Goal: Task Accomplishment & Management: Manage account settings

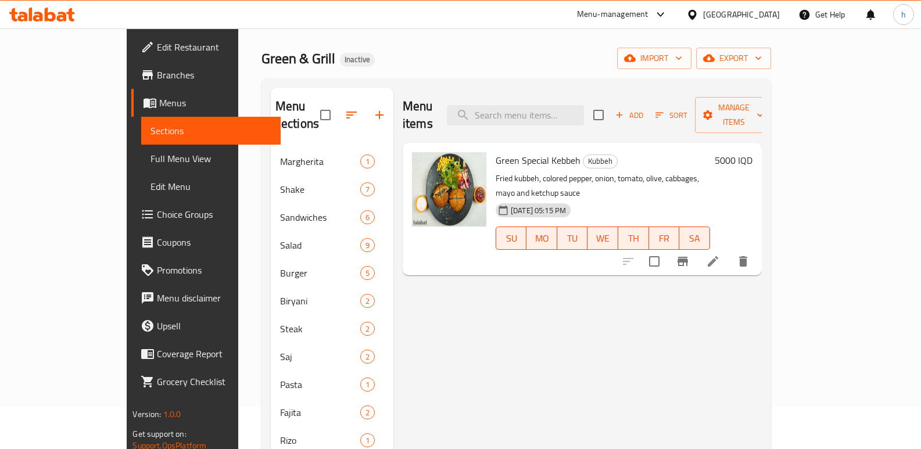
scroll to position [42, 0]
click at [49, 20] on icon at bounding box center [50, 15] width 11 height 14
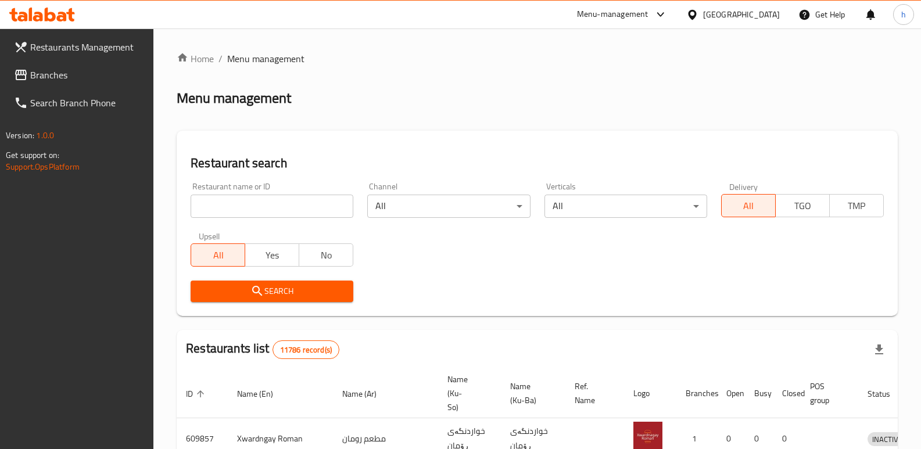
scroll to position [42, 0]
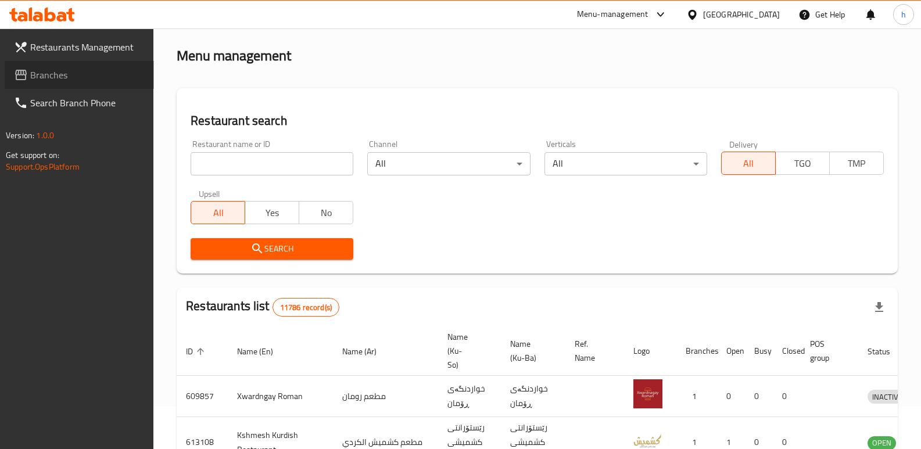
click at [69, 79] on span "Branches" at bounding box center [87, 75] width 115 height 14
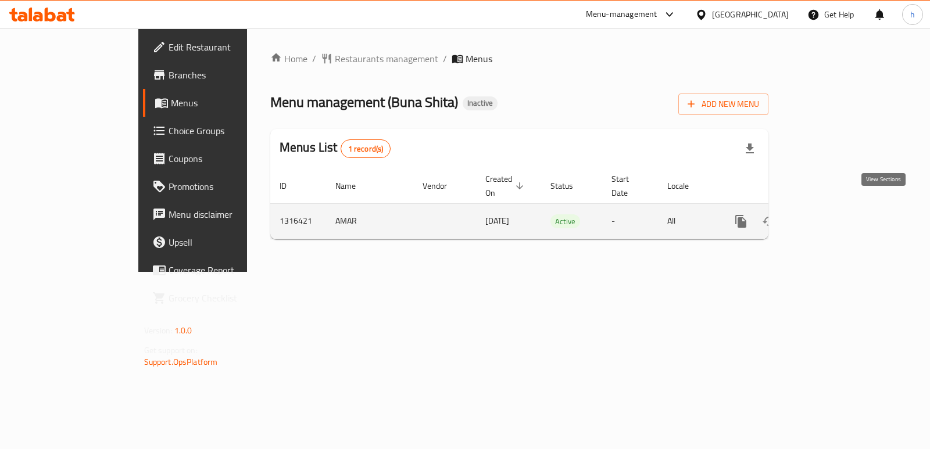
click at [832, 214] on icon "enhanced table" at bounding box center [825, 221] width 14 height 14
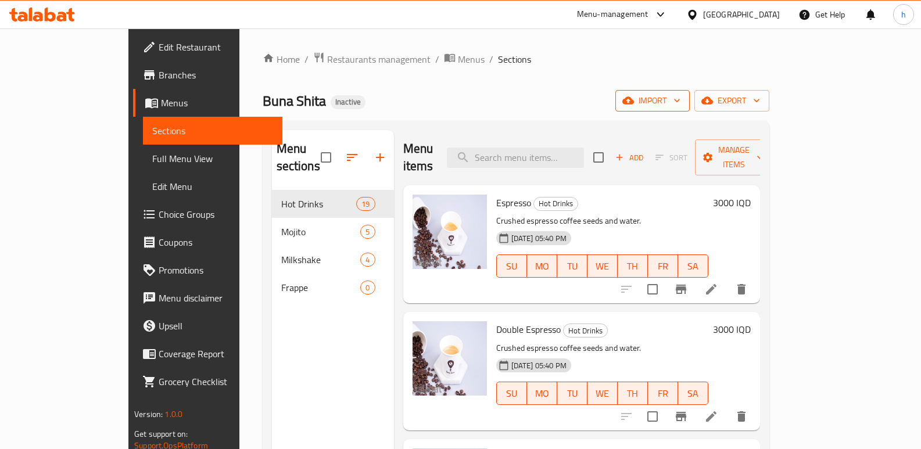
click at [681, 105] on span "import" at bounding box center [653, 101] width 56 height 15
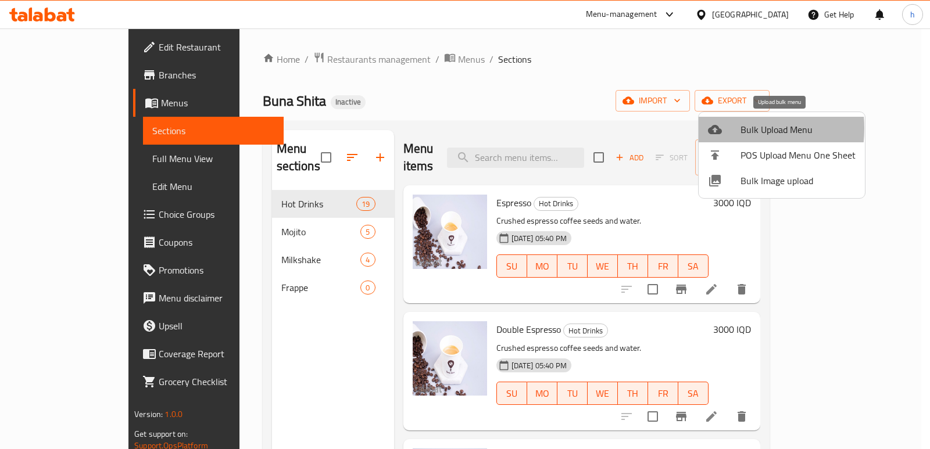
click at [724, 128] on div at bounding box center [724, 130] width 33 height 14
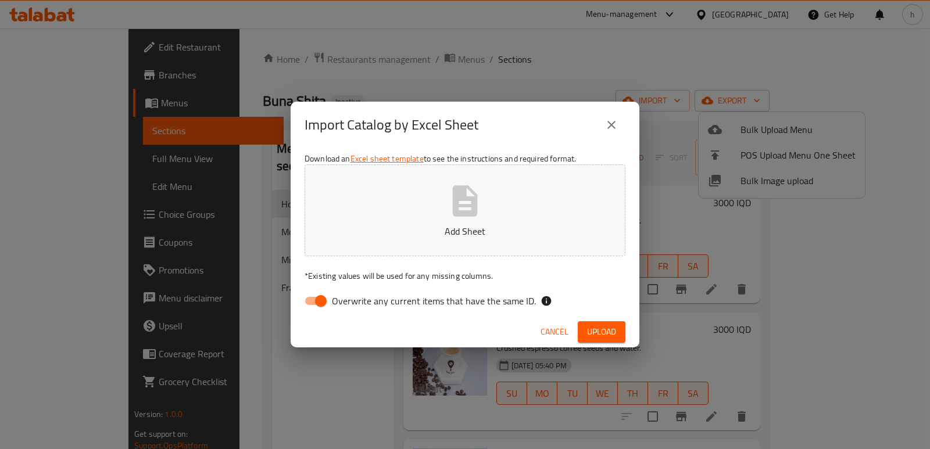
click at [316, 305] on input "Overwrite any current items that have the same ID." at bounding box center [321, 301] width 66 height 22
checkbox input "false"
click at [384, 229] on p "Add Sheet" at bounding box center [465, 231] width 285 height 14
click at [604, 327] on span "Upload" at bounding box center [601, 332] width 29 height 15
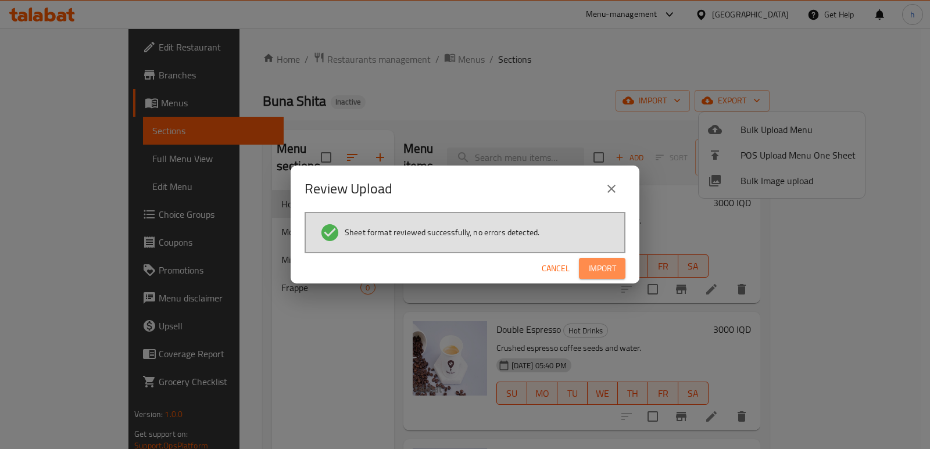
click at [600, 273] on span "Import" at bounding box center [602, 269] width 28 height 15
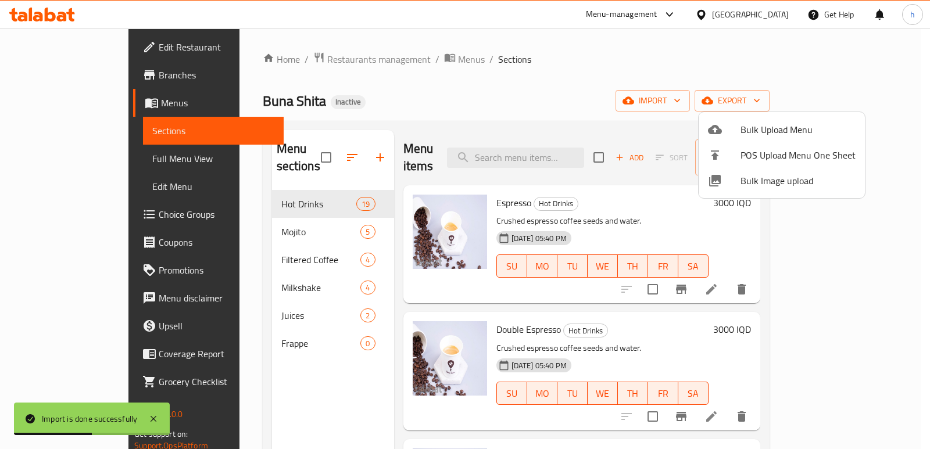
click at [221, 320] on div at bounding box center [465, 224] width 930 height 449
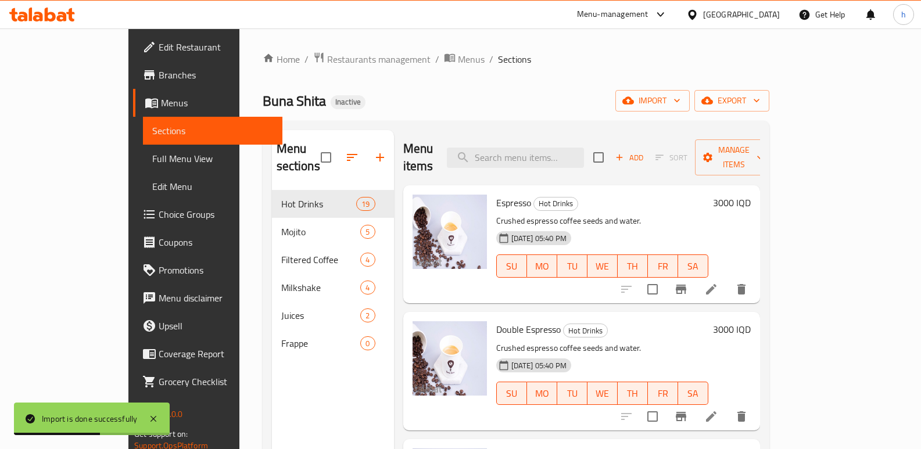
click at [281, 337] on span "Frappe" at bounding box center [321, 344] width 80 height 14
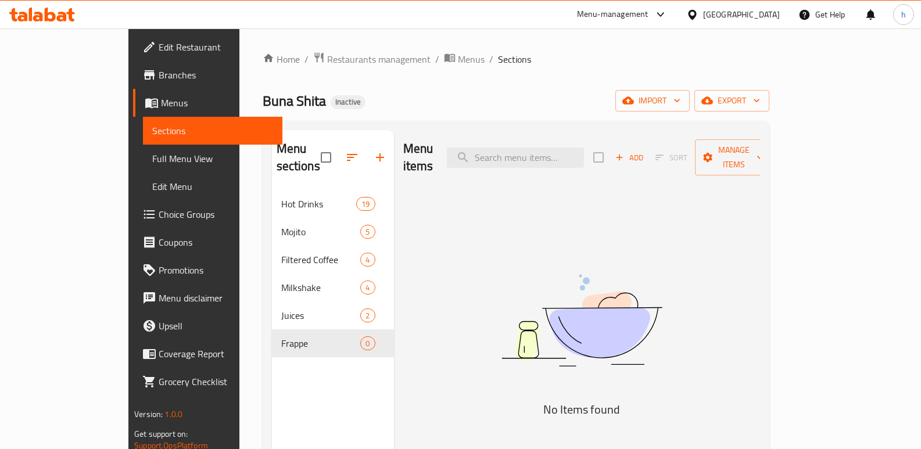
click at [439, 291] on div "Menu items Add Sort Manage items No Items found" at bounding box center [577, 354] width 366 height 449
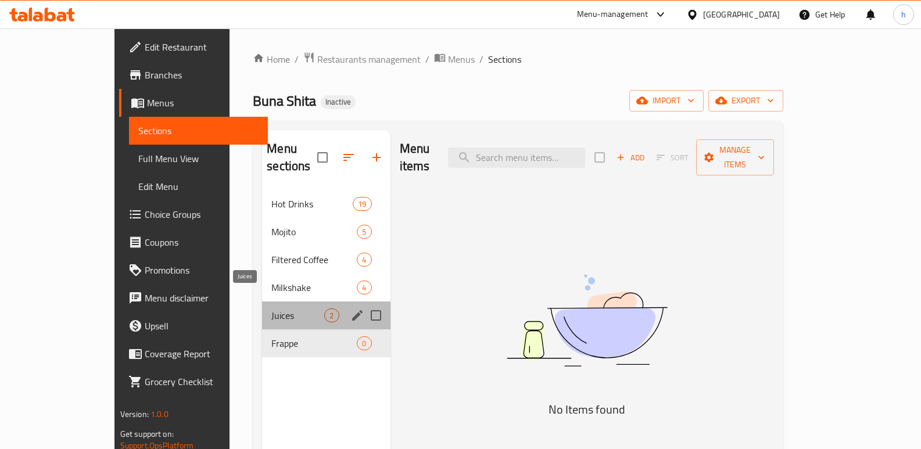
click at [271, 309] on span "Juices" at bounding box center [297, 316] width 53 height 14
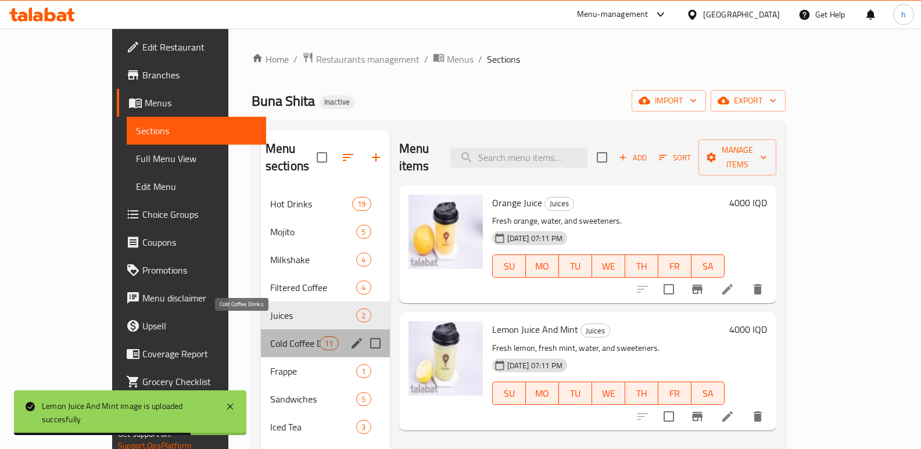
click at [270, 337] on span "Cold Coffee Drinks" at bounding box center [294, 344] width 49 height 14
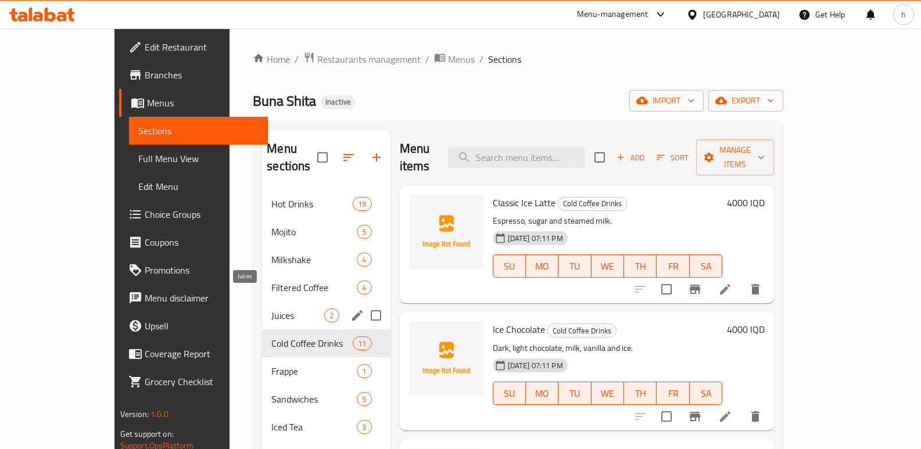
click at [271, 309] on span "Juices" at bounding box center [297, 316] width 53 height 14
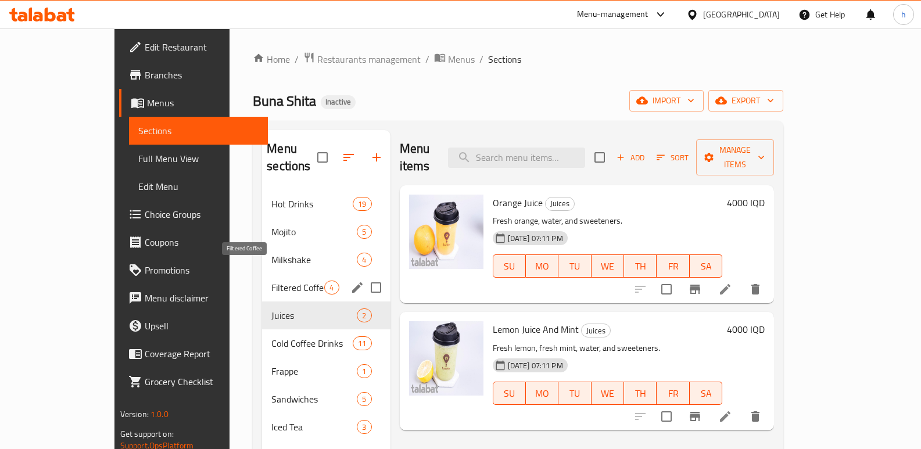
click at [262, 274] on div "Filtered Coffee 4" at bounding box center [326, 288] width 128 height 28
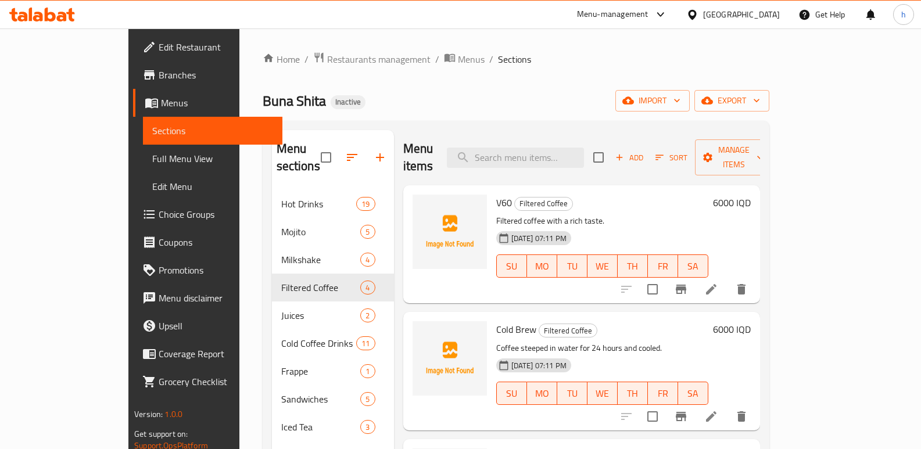
click at [360, 90] on div "Buna Shita Inactive import export" at bounding box center [516, 101] width 507 height 22
click at [717, 284] on icon at bounding box center [711, 289] width 10 height 10
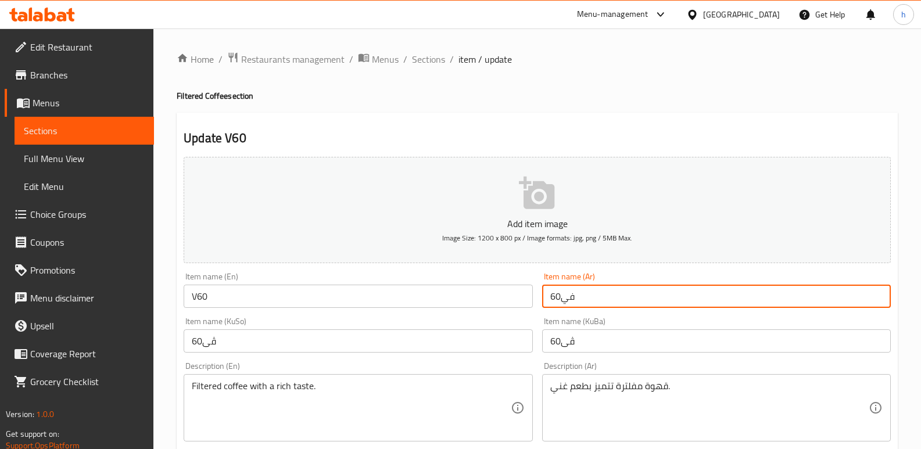
drag, startPoint x: 582, startPoint y: 299, endPoint x: 500, endPoint y: 292, distance: 81.6
click at [583, 291] on input "في60" at bounding box center [716, 296] width 349 height 23
click at [107, 116] on link "Menus" at bounding box center [79, 103] width 149 height 28
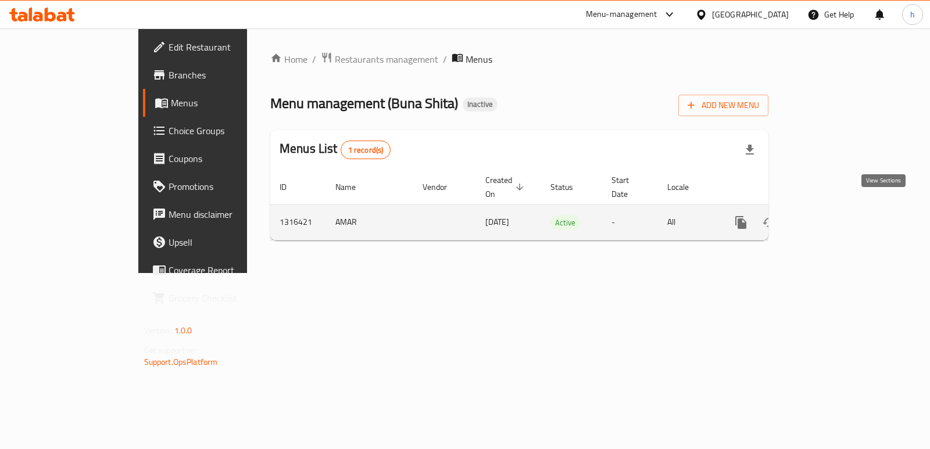
click at [832, 216] on icon "enhanced table" at bounding box center [825, 223] width 14 height 14
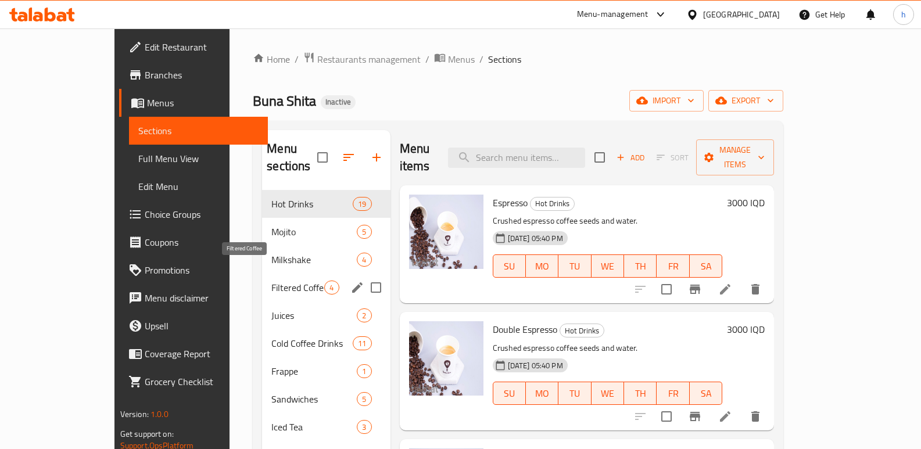
click at [271, 281] on span "Filtered Coffee" at bounding box center [297, 288] width 53 height 14
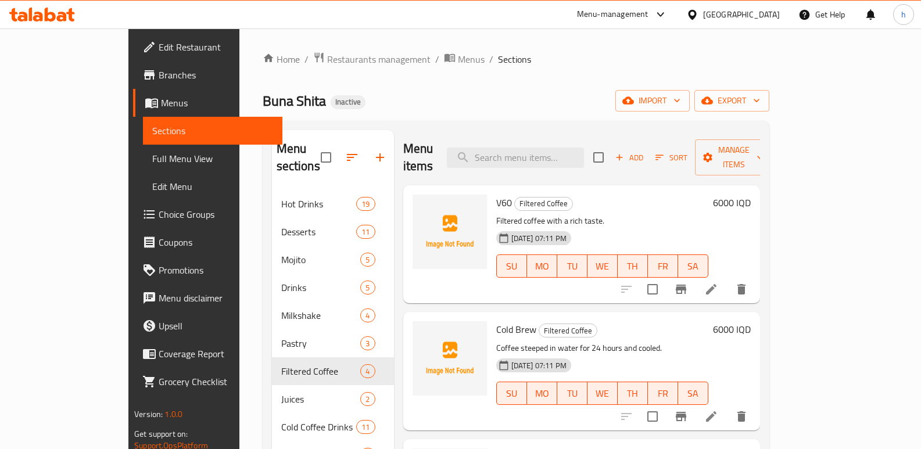
click at [467, 94] on div "Buna Shita Inactive import export" at bounding box center [516, 101] width 507 height 22
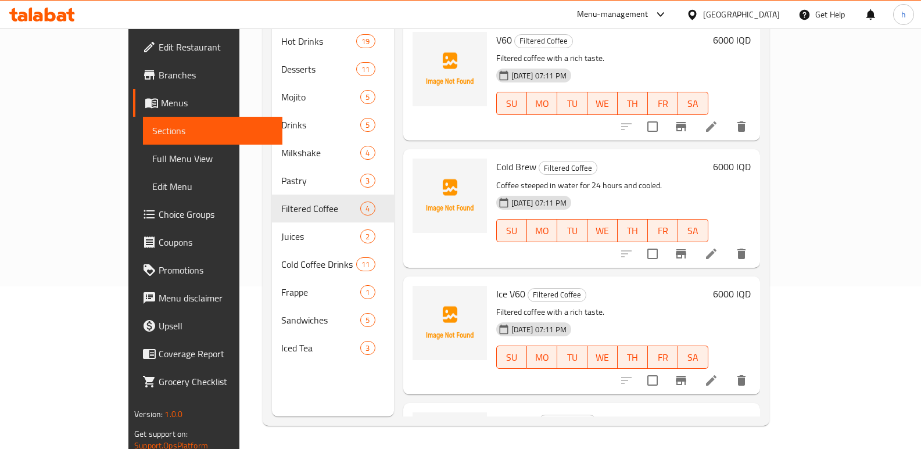
click at [496, 412] on span "Aeropress" at bounding box center [516, 420] width 40 height 17
copy h6 "Aeropress"
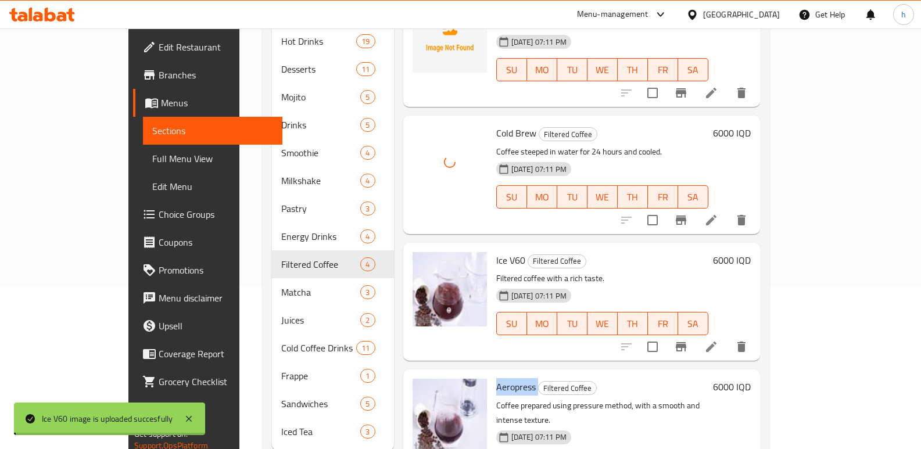
scroll to position [8, 0]
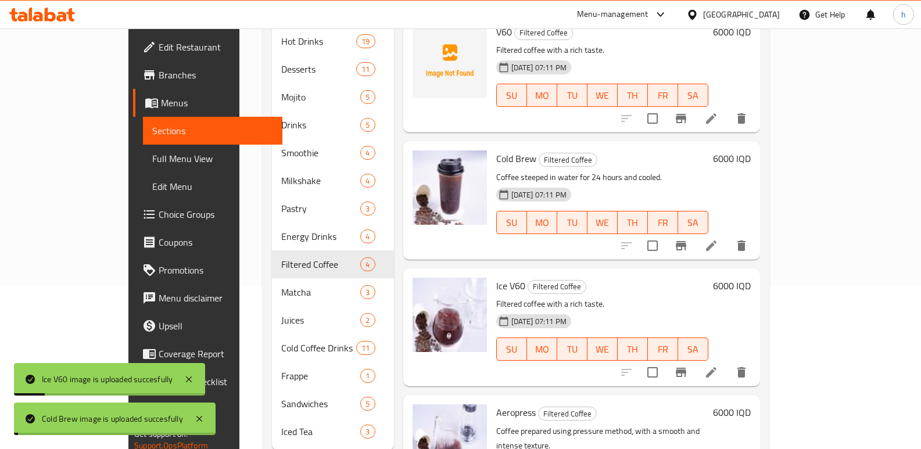
drag, startPoint x: 920, startPoint y: 185, endPoint x: 922, endPoint y: 115, distance: 70.4
click at [921, 115] on html "Cold Brew image is uploaded succesfully Ice V60 image is uploaded succesfully ​…" at bounding box center [460, 61] width 921 height 449
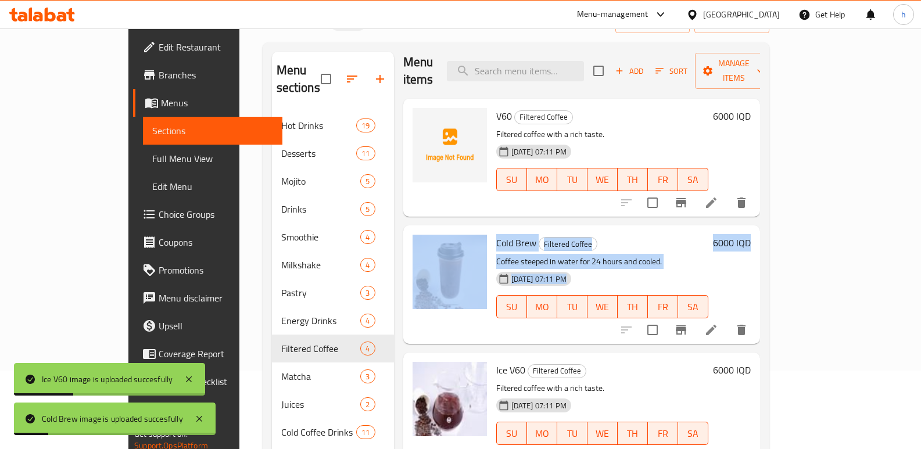
scroll to position [31, 0]
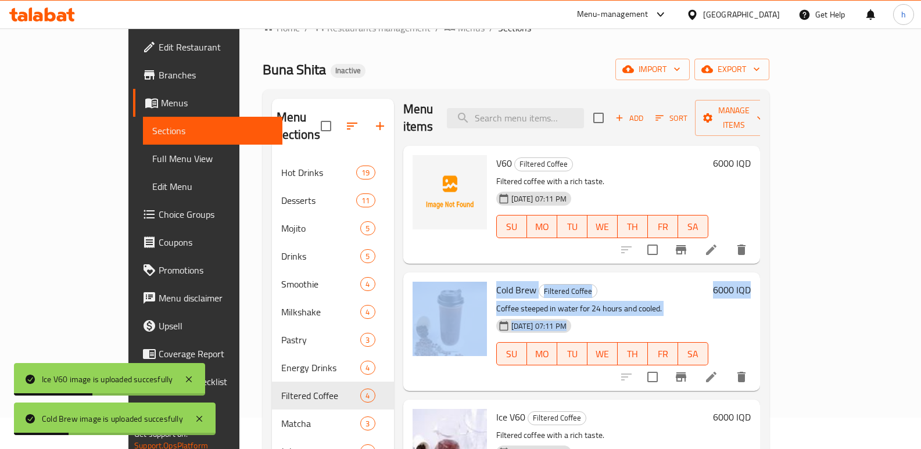
click at [793, 176] on div "Home / Restaurants management / Menus / Sections Buna Shita Inactive import exp…" at bounding box center [515, 305] width 553 height 617
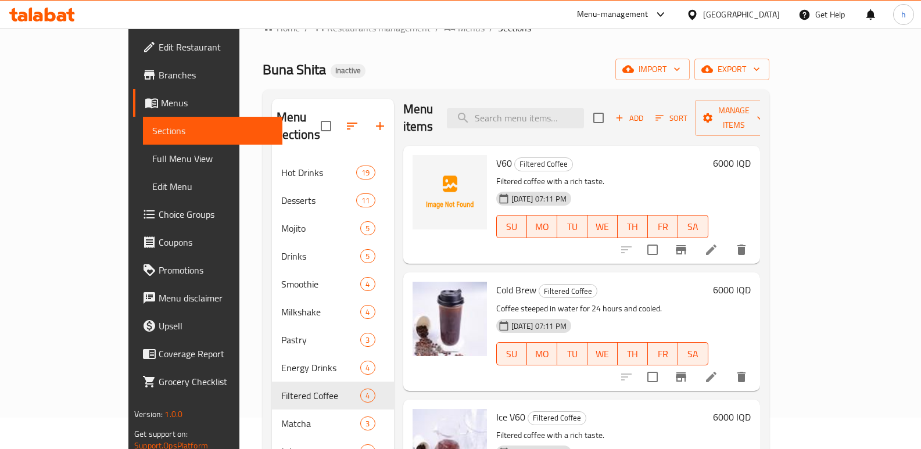
drag, startPoint x: 350, startPoint y: 55, endPoint x: 293, endPoint y: 43, distance: 58.3
click at [350, 55] on div "Home / Restaurants management / Menus / Sections Buna Shita Inactive import exp…" at bounding box center [516, 305] width 507 height 571
click at [152, 159] on span "Full Menu View" at bounding box center [212, 159] width 121 height 14
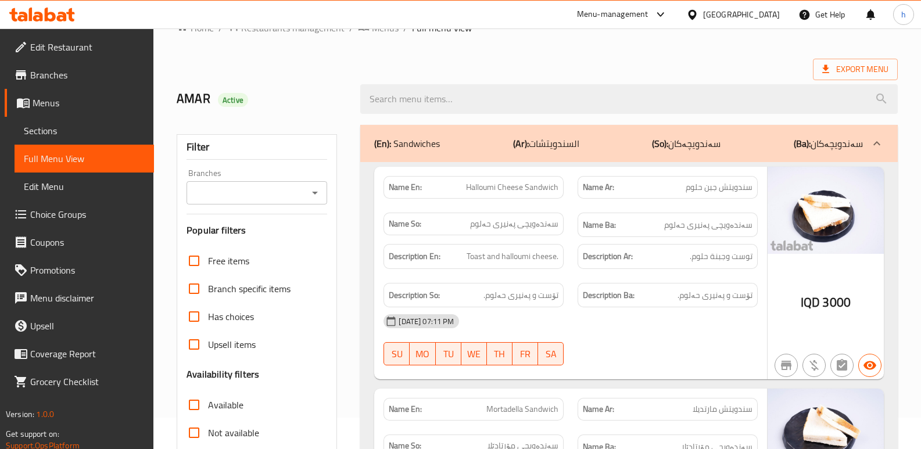
click at [235, 189] on input "Branches" at bounding box center [247, 193] width 115 height 16
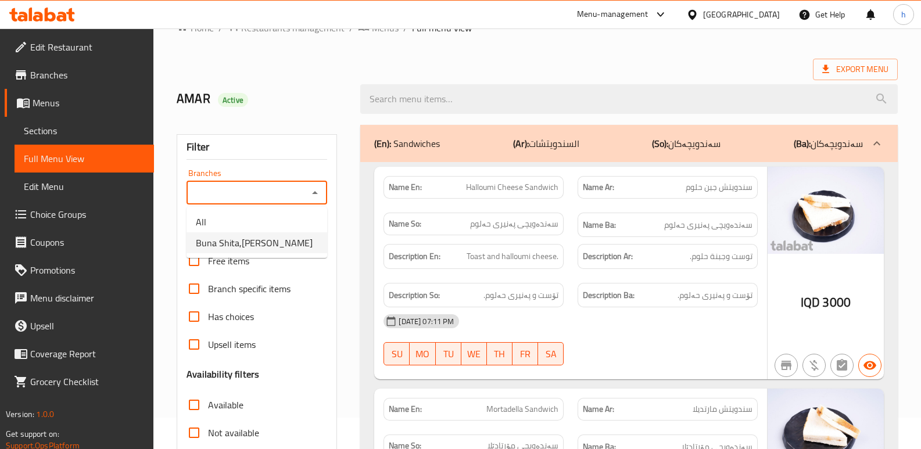
click at [270, 238] on span "Buna Shita,Hay Al-Khadra" at bounding box center [254, 243] width 117 height 14
type input "Buna Shita,Hay Al-Khadra"
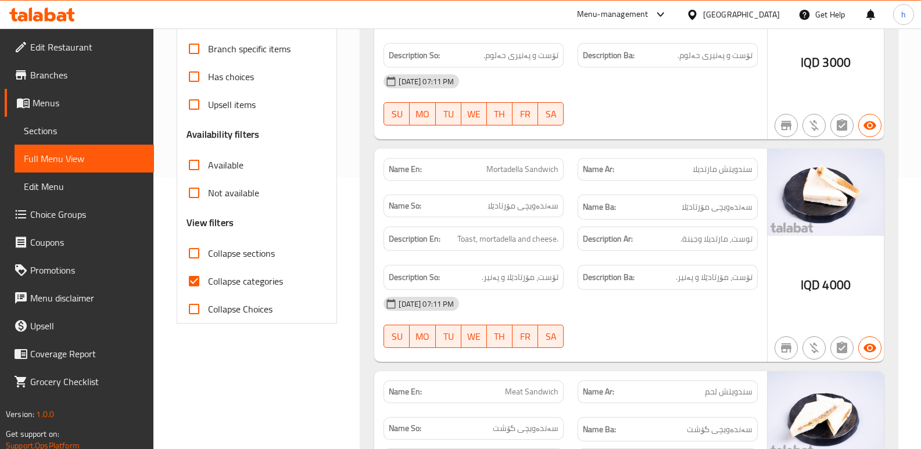
scroll to position [280, 0]
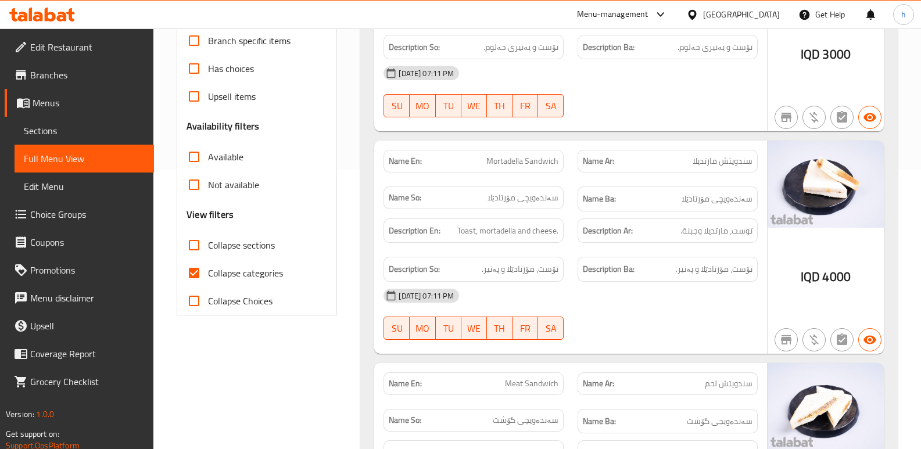
click at [193, 273] on input "Collapse categories" at bounding box center [194, 273] width 28 height 28
checkbox input "false"
click at [194, 247] on input "Collapse sections" at bounding box center [194, 245] width 28 height 28
checkbox input "true"
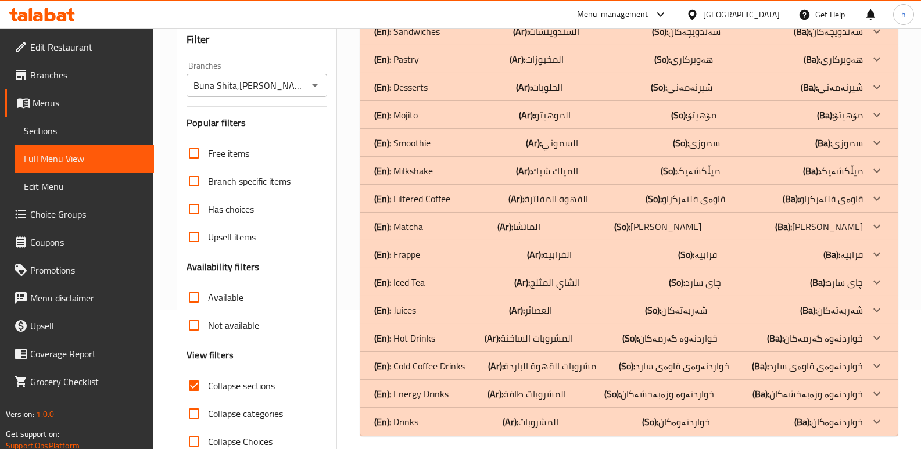
scroll to position [134, 0]
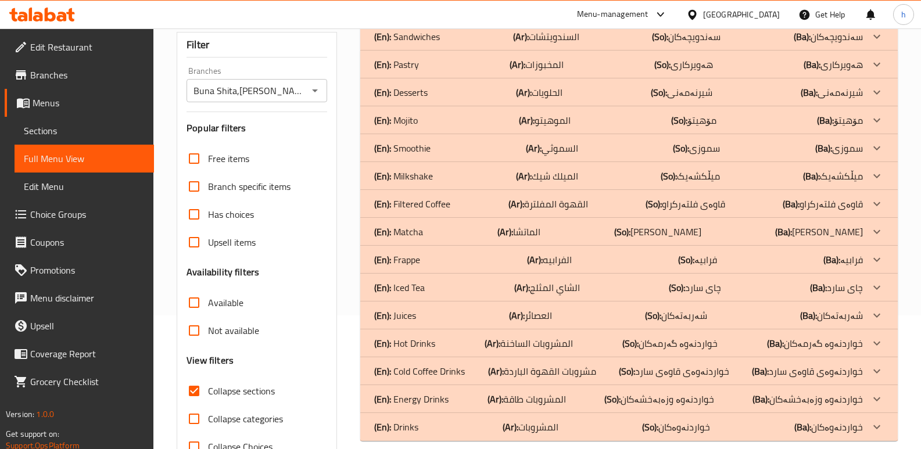
click at [477, 313] on div "(En): Juices (Ar): العصائر (So): شەربەتەکان (Ba): شەربەتەکان" at bounding box center [618, 316] width 489 height 14
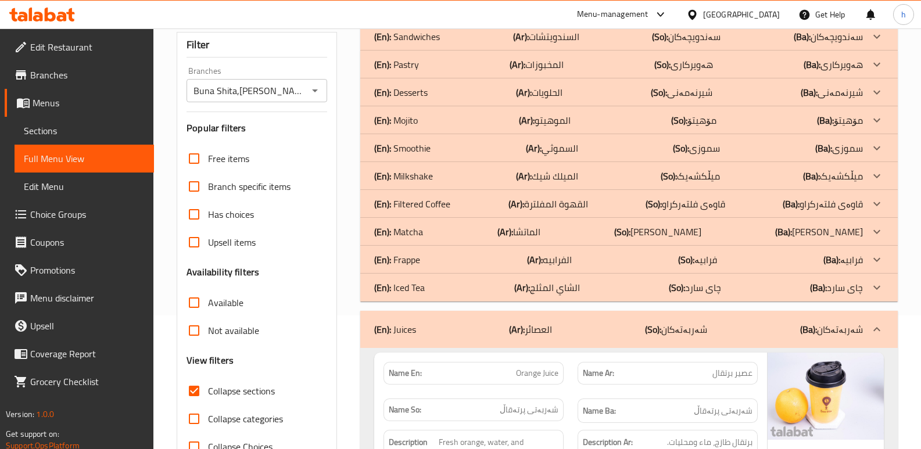
click at [453, 199] on div "(En): Filtered Coffee (Ar): القهوة المفلترة (So): قاوەی فلتەرکراو (Ba): قاوەی ف…" at bounding box center [618, 204] width 489 height 14
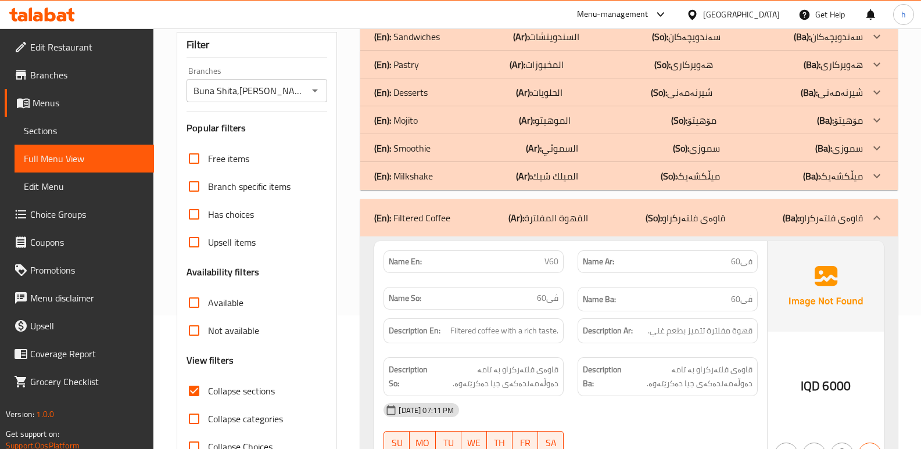
drag, startPoint x: 351, startPoint y: 98, endPoint x: 430, endPoint y: 114, distance: 81.2
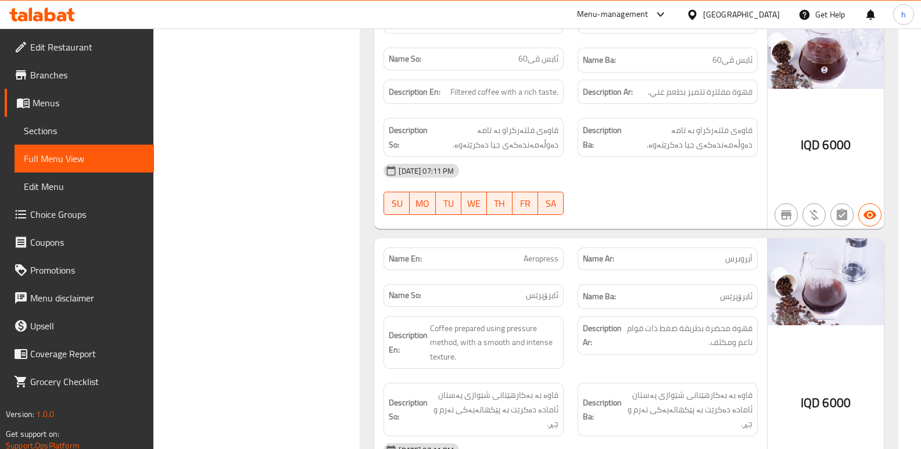
scroll to position [813, 0]
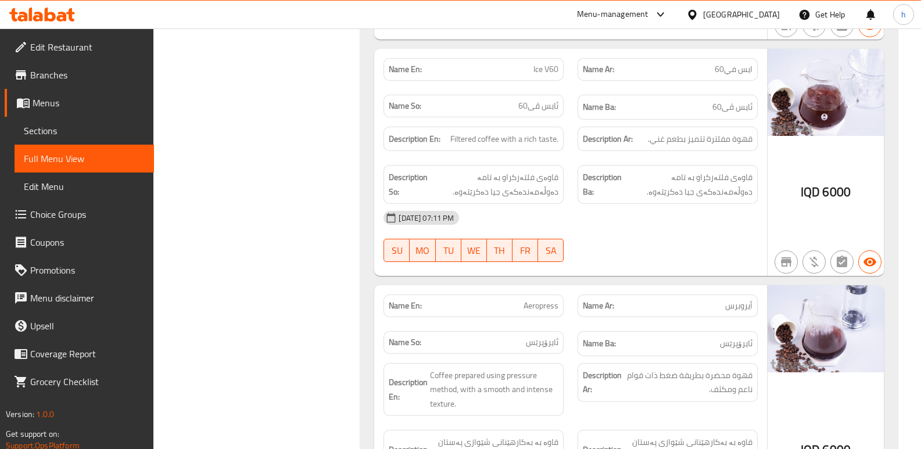
drag, startPoint x: 344, startPoint y: 80, endPoint x: 193, endPoint y: 20, distance: 162.3
click at [344, 80] on div "Filter Branches Buna Shita,Hay Al-Khadra Branches Popular filters Free items Br…" at bounding box center [262, 351] width 184 height 2030
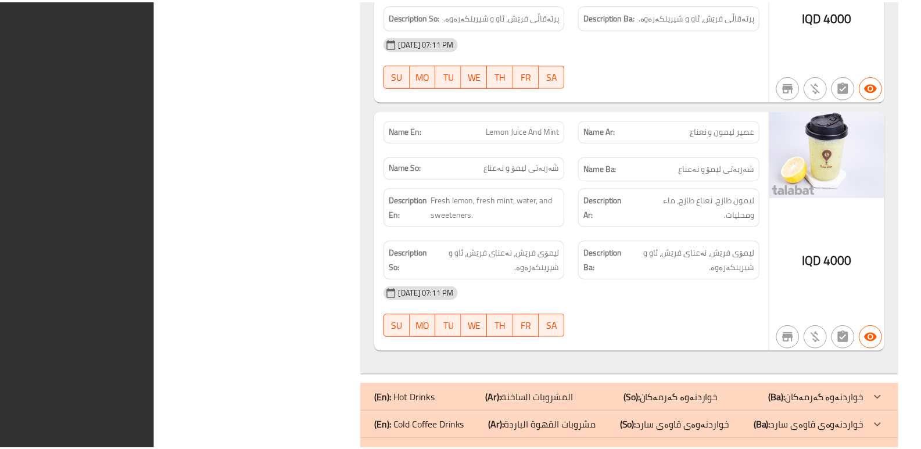
scroll to position [1718, 0]
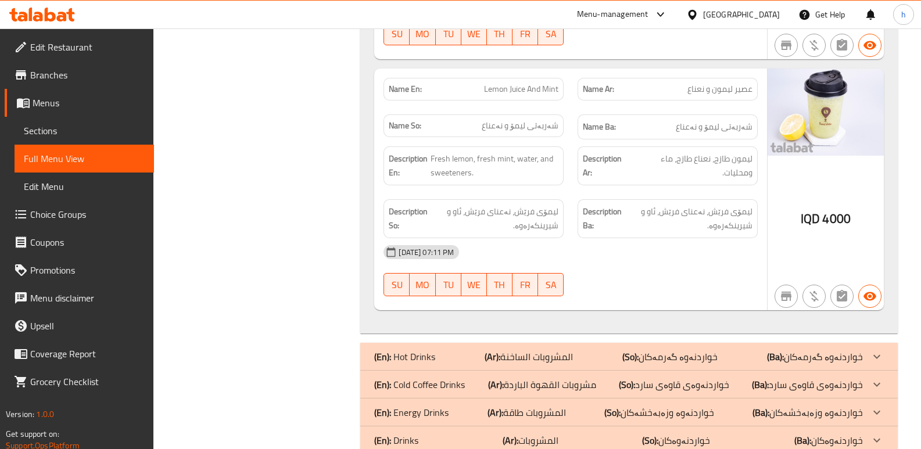
click at [55, 121] on link "Sections" at bounding box center [85, 131] width 140 height 28
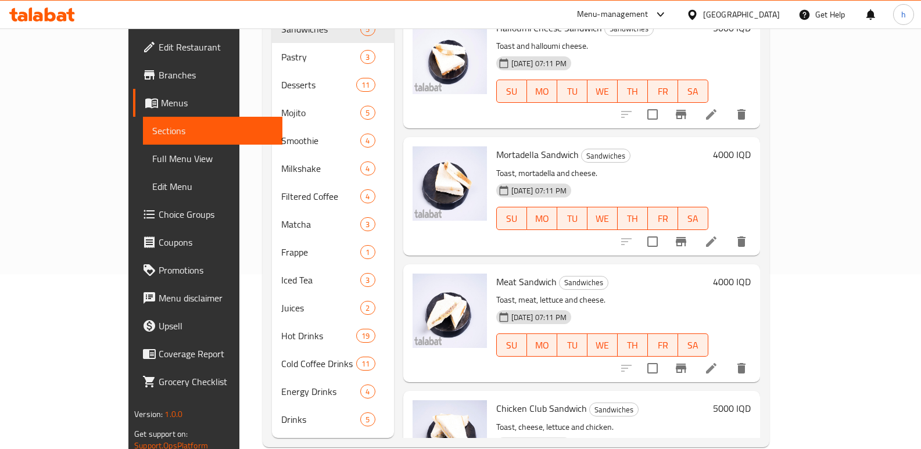
scroll to position [179, 0]
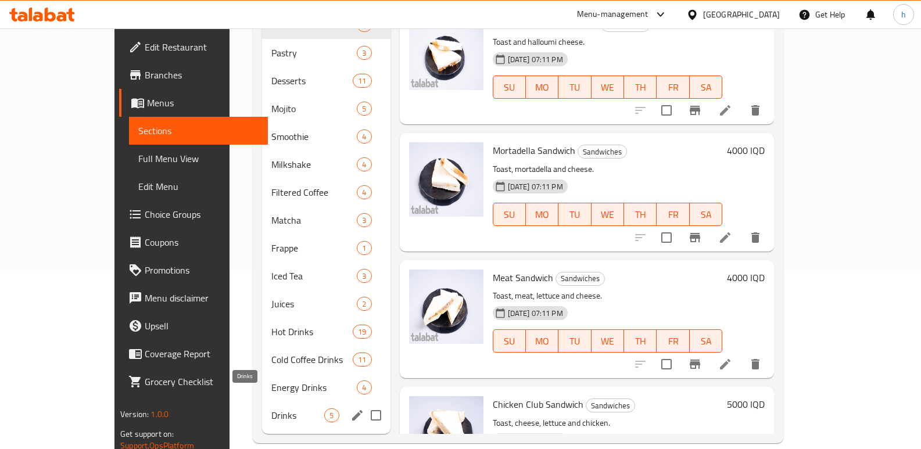
click at [271, 409] on span "Drinks" at bounding box center [297, 416] width 53 height 14
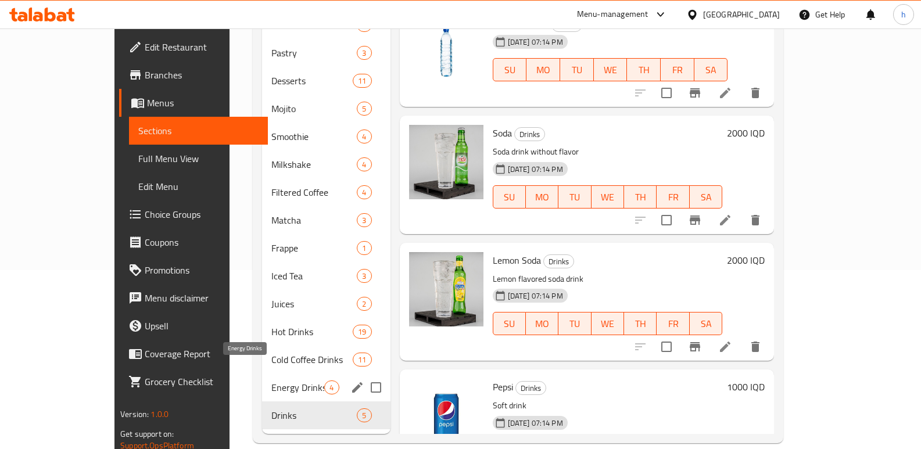
click at [271, 381] on span "Energy Drinks" at bounding box center [297, 388] width 53 height 14
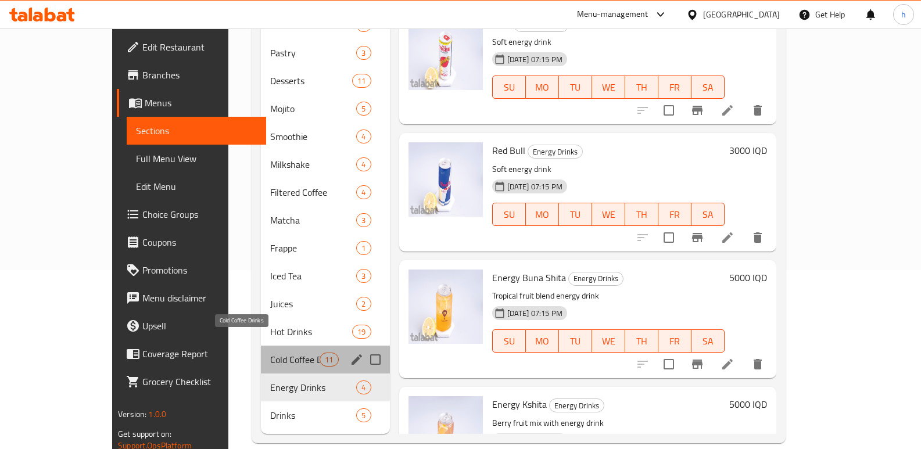
click at [270, 353] on span "Cold Coffee Drinks" at bounding box center [294, 360] width 49 height 14
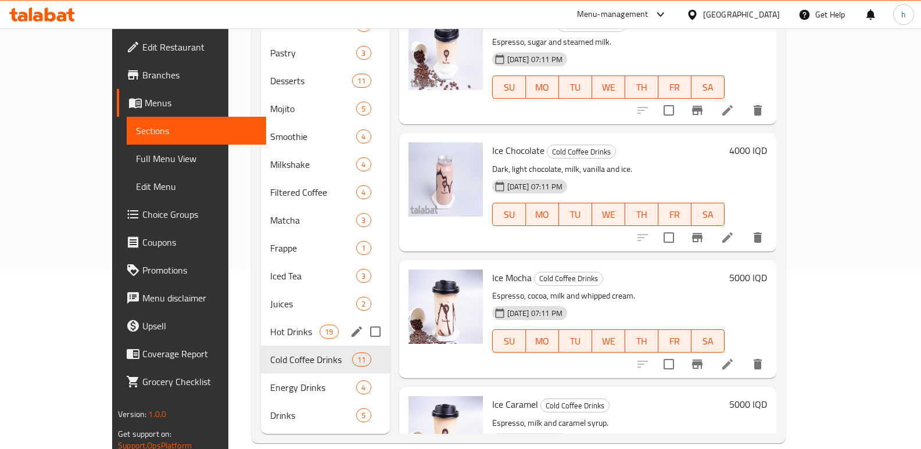
click at [261, 318] on div "Hot Drinks 19" at bounding box center [325, 332] width 129 height 28
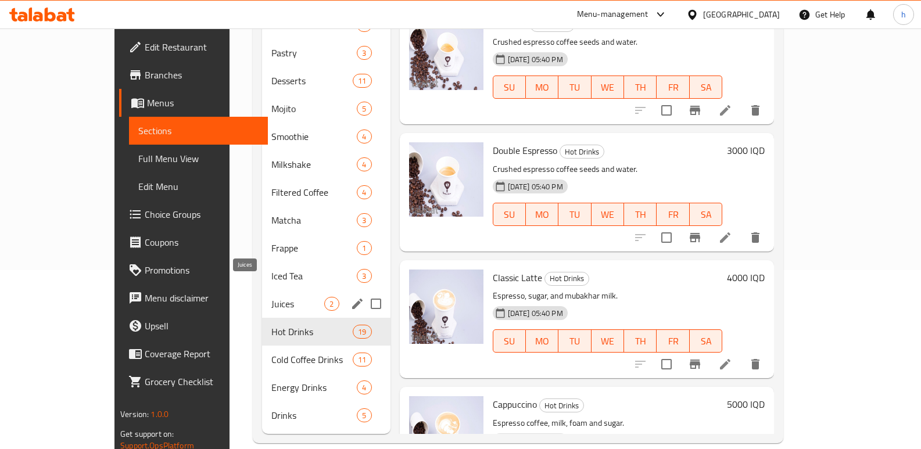
click at [271, 297] on span "Juices" at bounding box center [297, 304] width 53 height 14
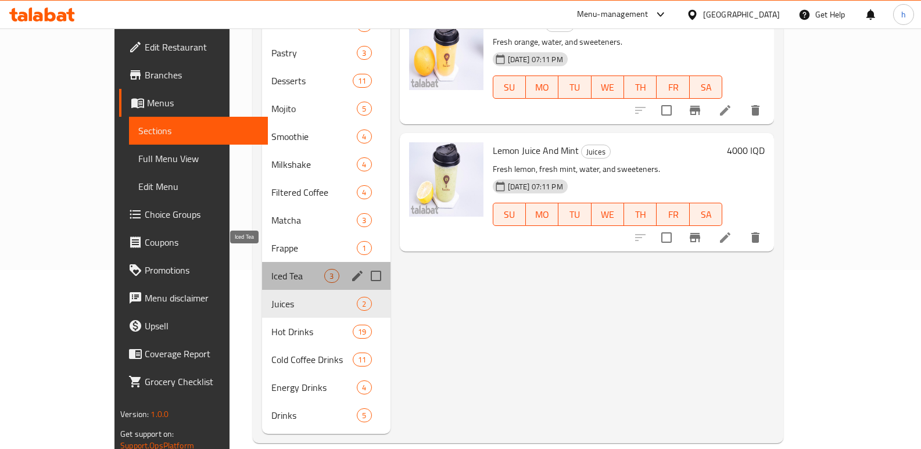
click at [271, 269] on span "Iced Tea" at bounding box center [297, 276] width 53 height 14
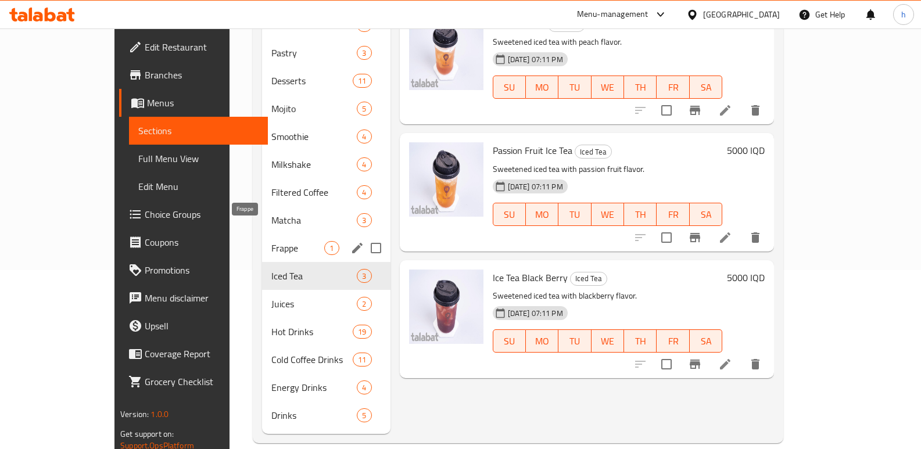
click at [271, 241] on span "Frappe" at bounding box center [297, 248] width 53 height 14
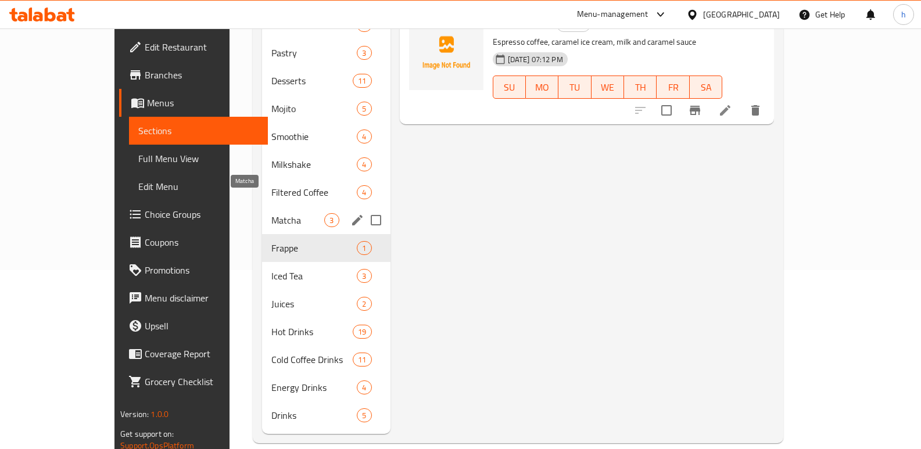
click at [271, 213] on span "Matcha" at bounding box center [297, 220] width 53 height 14
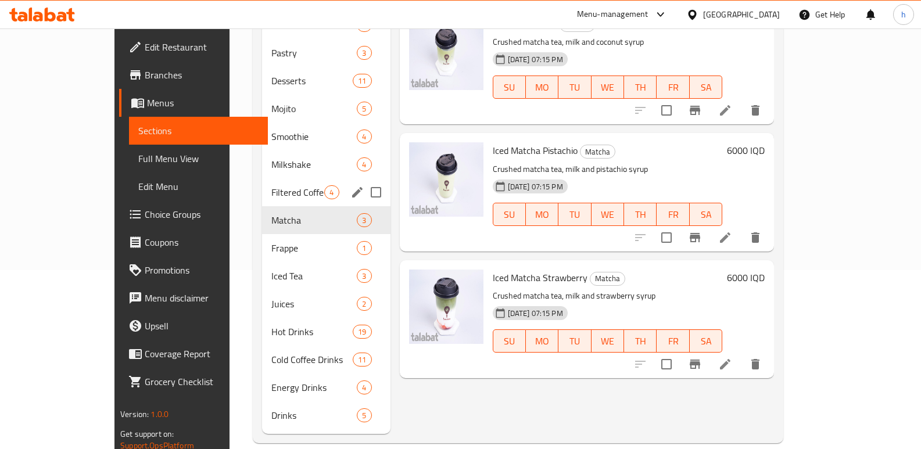
click at [271, 185] on span "Filtered Coffee" at bounding box center [297, 192] width 53 height 14
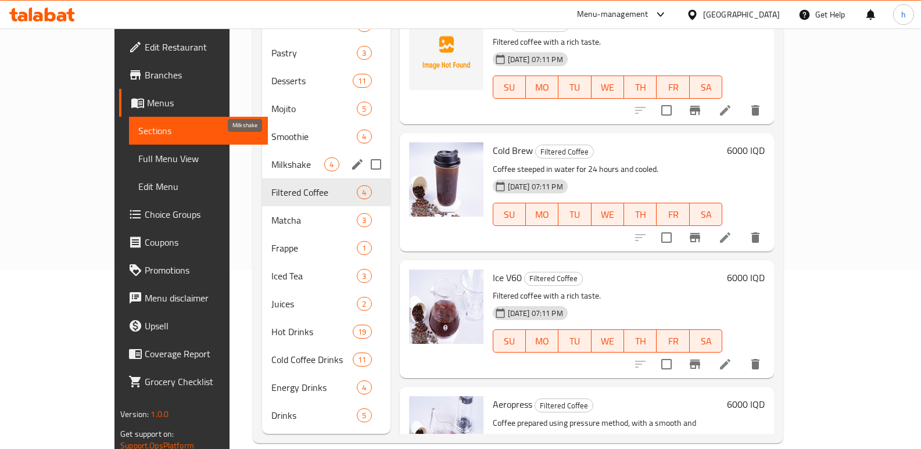
click at [271, 158] on span "Milkshake" at bounding box center [297, 165] width 53 height 14
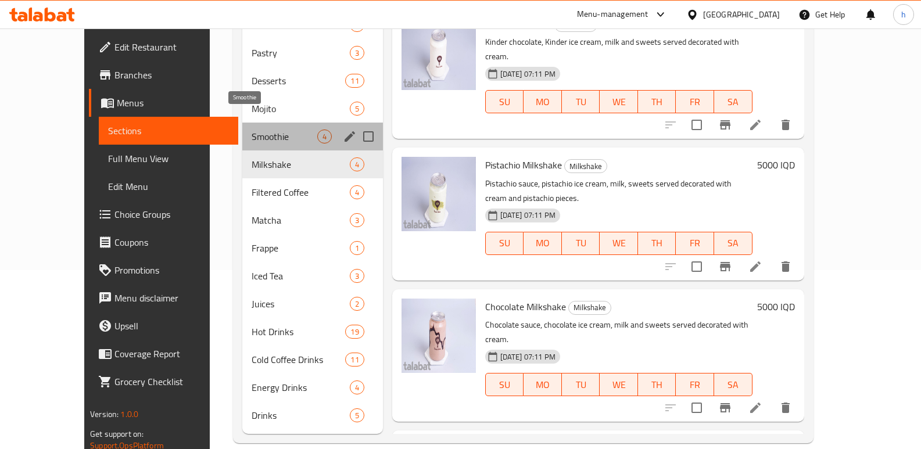
click at [252, 130] on span "Smoothie" at bounding box center [284, 137] width 65 height 14
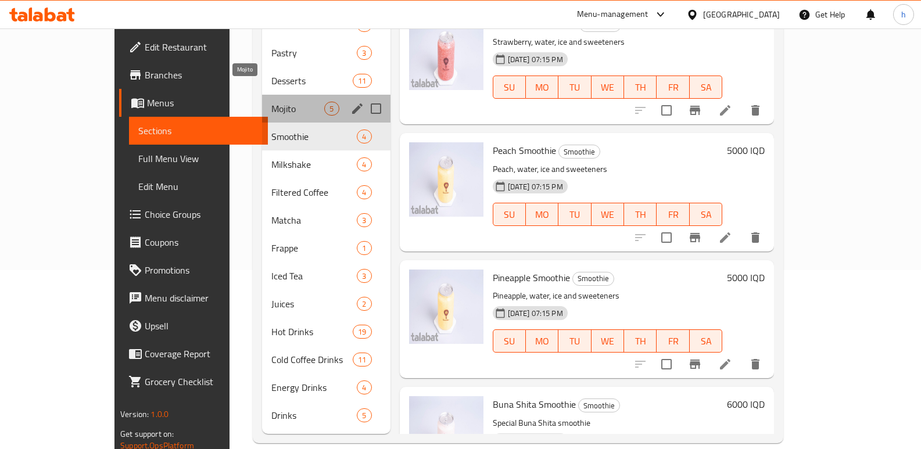
click at [271, 102] on span "Mojito" at bounding box center [297, 109] width 53 height 14
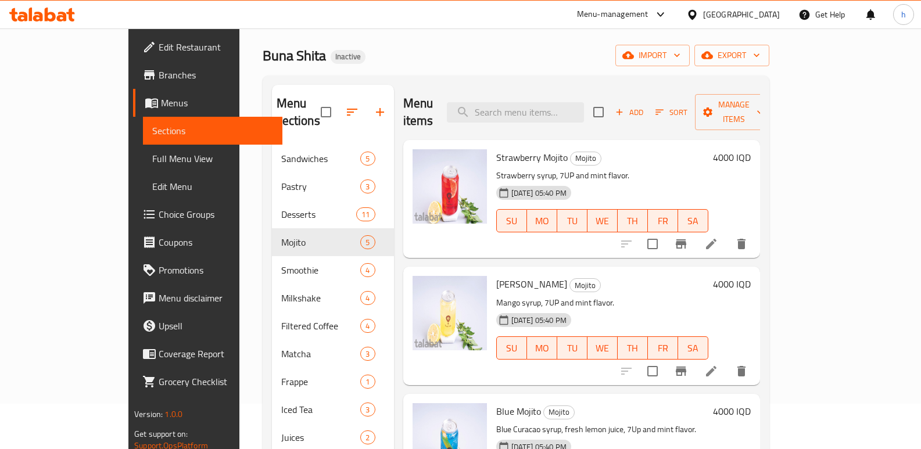
scroll to position [44, 0]
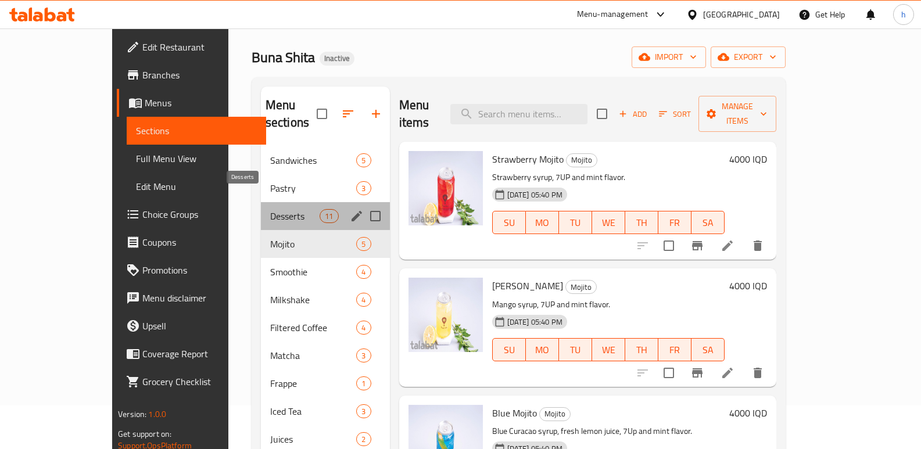
click at [270, 209] on span "Desserts" at bounding box center [294, 216] width 49 height 14
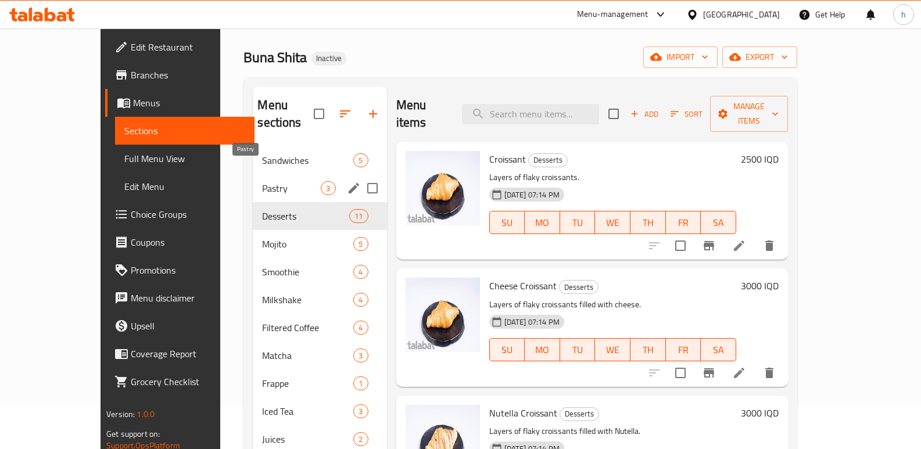
click at [262, 181] on span "Pastry" at bounding box center [291, 188] width 59 height 14
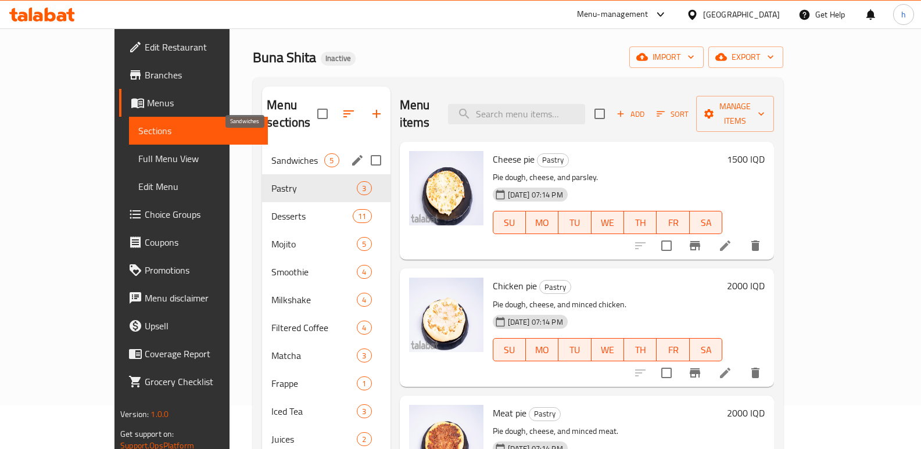
click at [271, 153] on span "Sandwiches" at bounding box center [297, 160] width 53 height 14
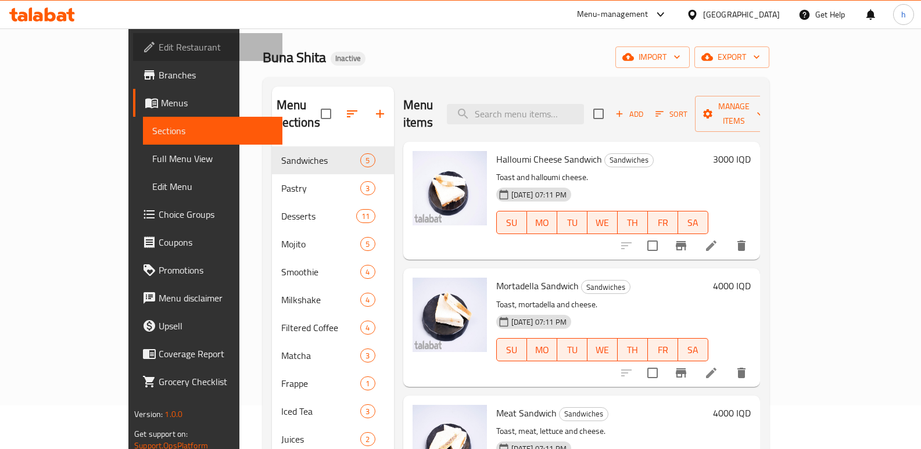
click at [159, 48] on span "Edit Restaurant" at bounding box center [216, 47] width 115 height 14
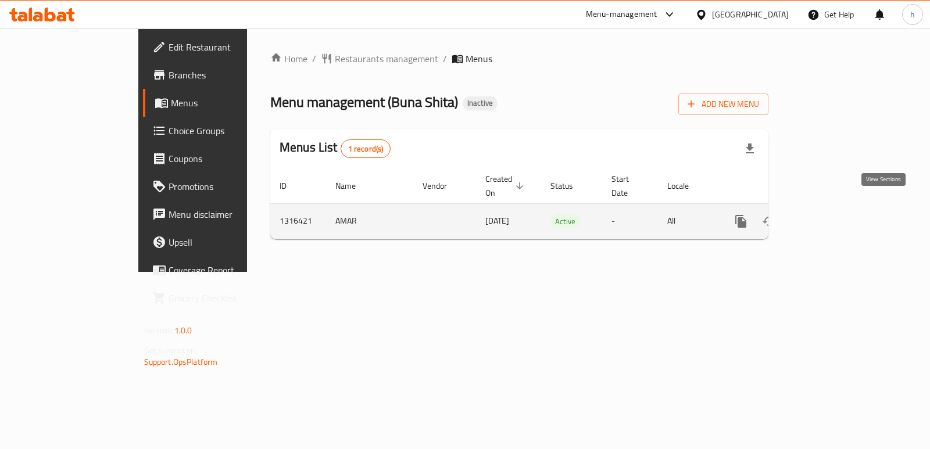
click at [832, 215] on icon "enhanced table" at bounding box center [825, 221] width 14 height 14
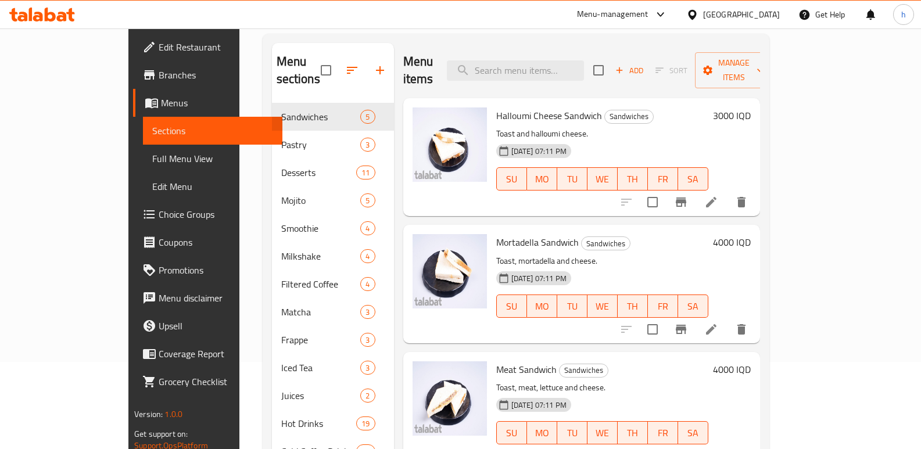
scroll to position [144, 0]
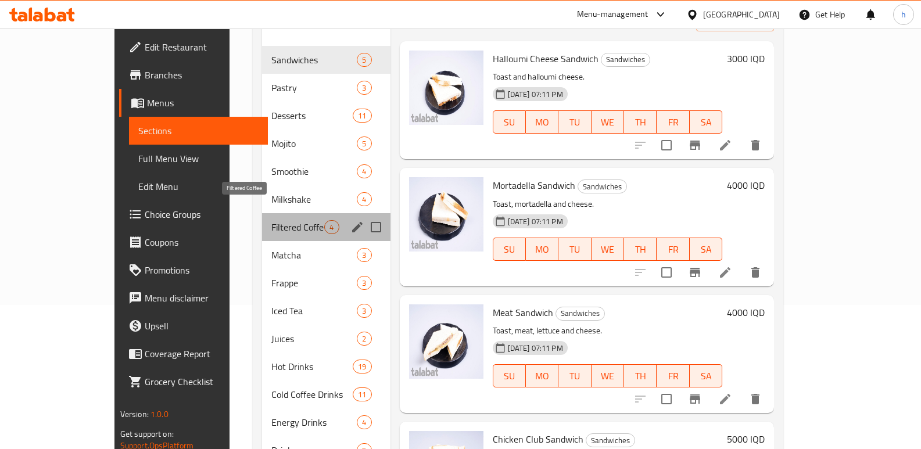
click at [271, 220] on span "Filtered Coffee" at bounding box center [297, 227] width 53 height 14
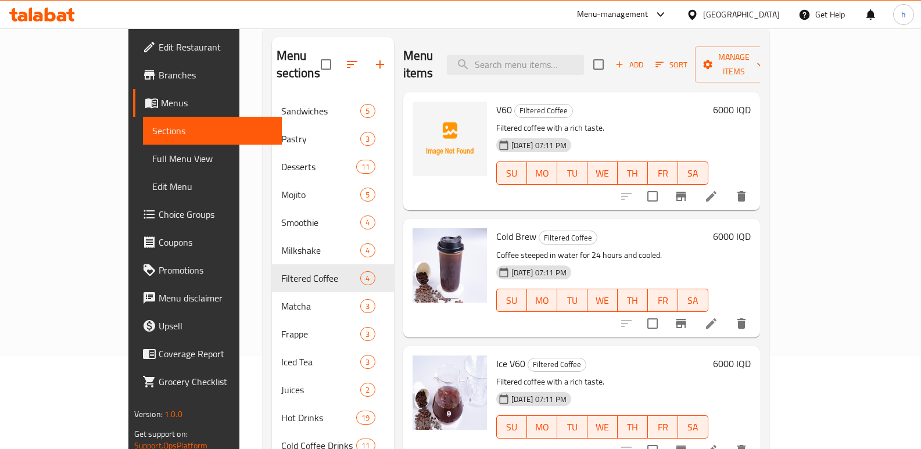
scroll to position [90, 0]
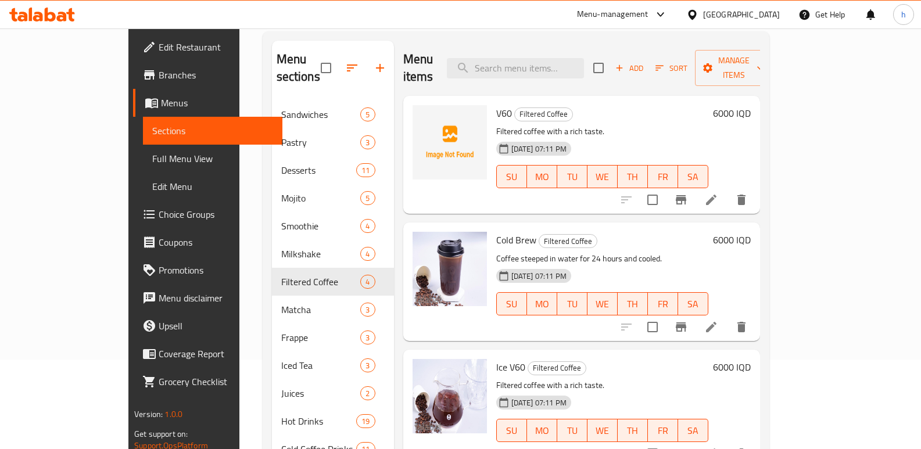
click at [496, 105] on span "V60" at bounding box center [504, 113] width 16 height 17
copy h6 "V60"
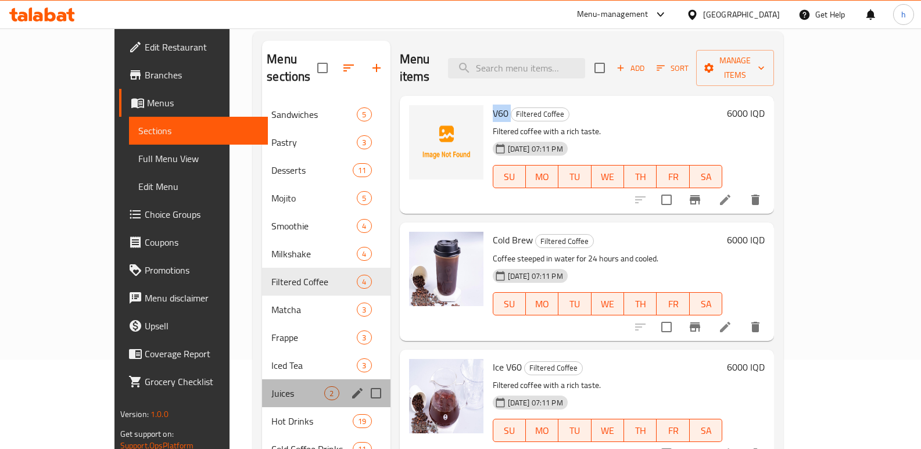
click at [262, 380] on div "Juices 2" at bounding box center [326, 394] width 128 height 28
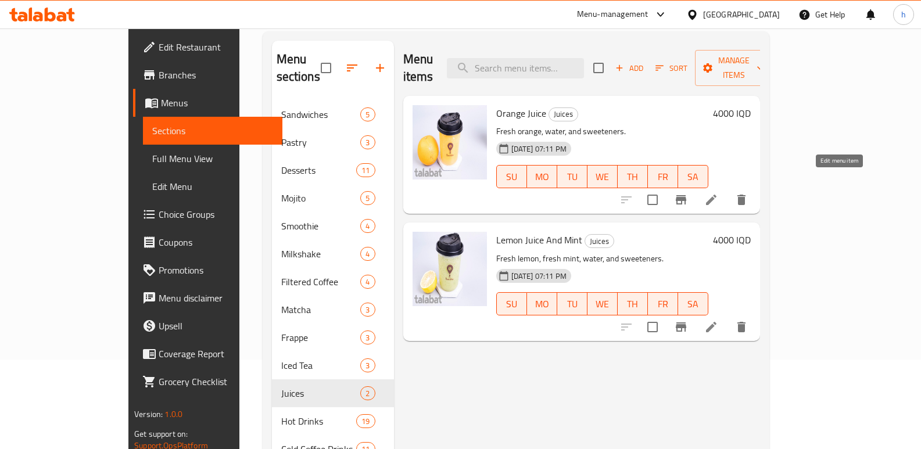
click at [718, 193] on icon at bounding box center [712, 200] width 14 height 14
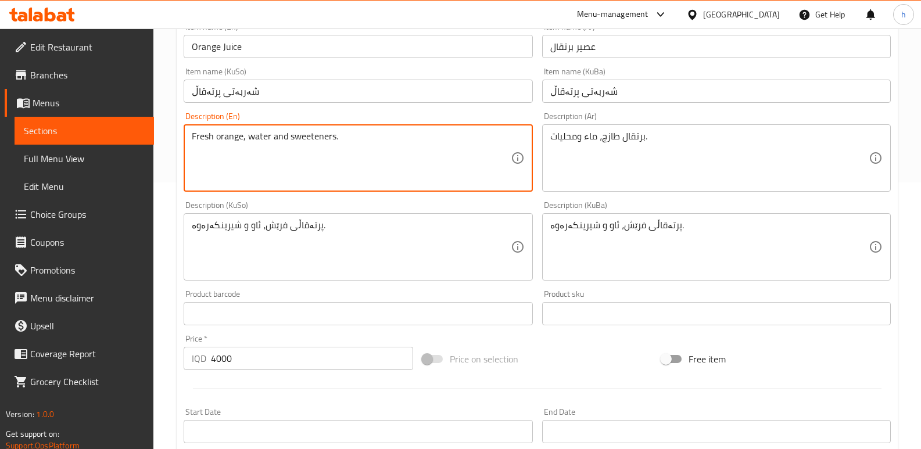
scroll to position [265, 0]
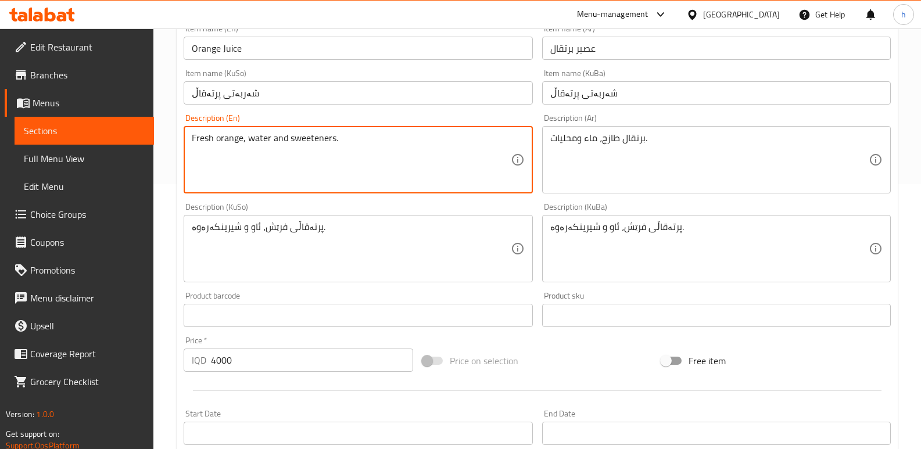
type textarea "Fresh orange, water and sweeteners."
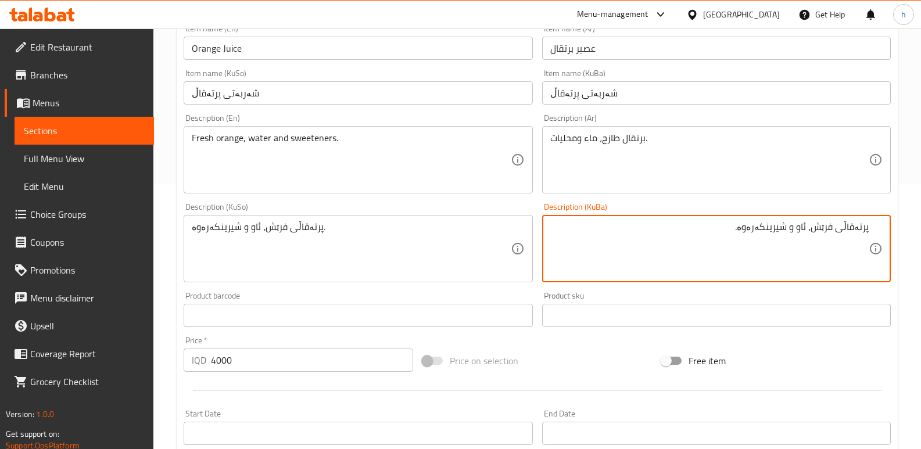
click at [746, 230] on textarea "پرتەقاڵی فرێش، ئاو و شیرینکەرەوە." at bounding box center [709, 248] width 319 height 55
type textarea "پرتەقاڵی فرێش، ئاو و شیرینکەرەوەکان."
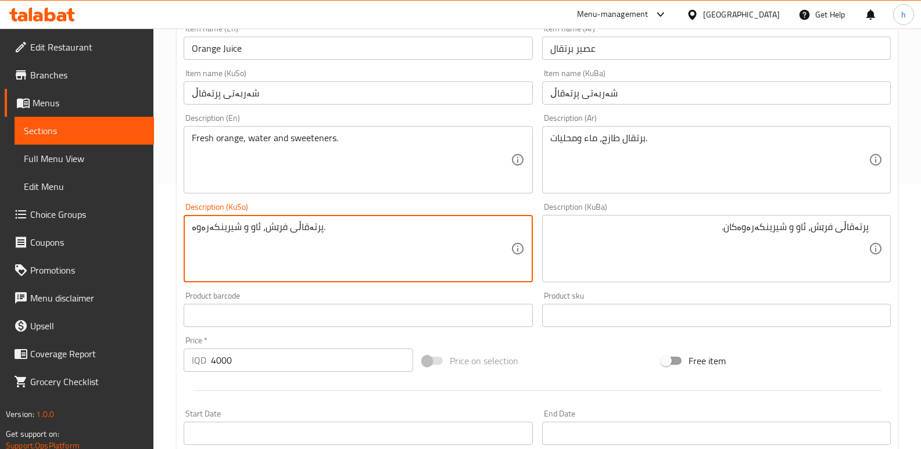
drag, startPoint x: 324, startPoint y: 227, endPoint x: 81, endPoint y: 264, distance: 246.4
paste textarea "کان"
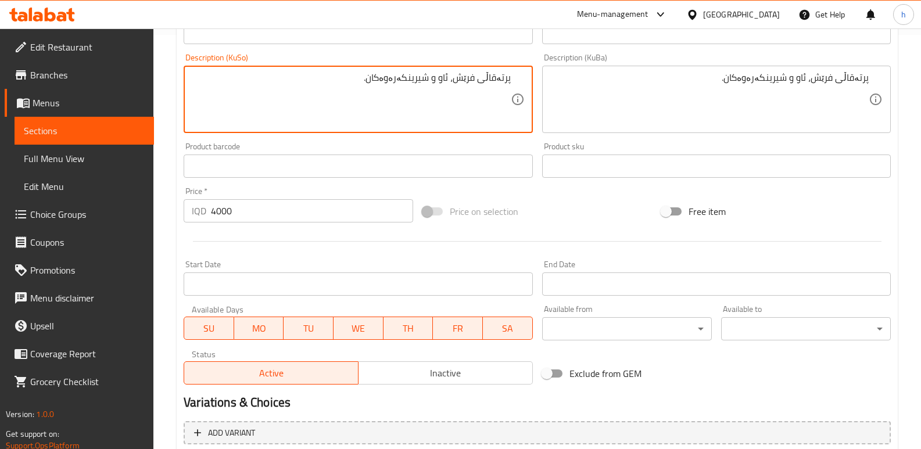
scroll to position [523, 0]
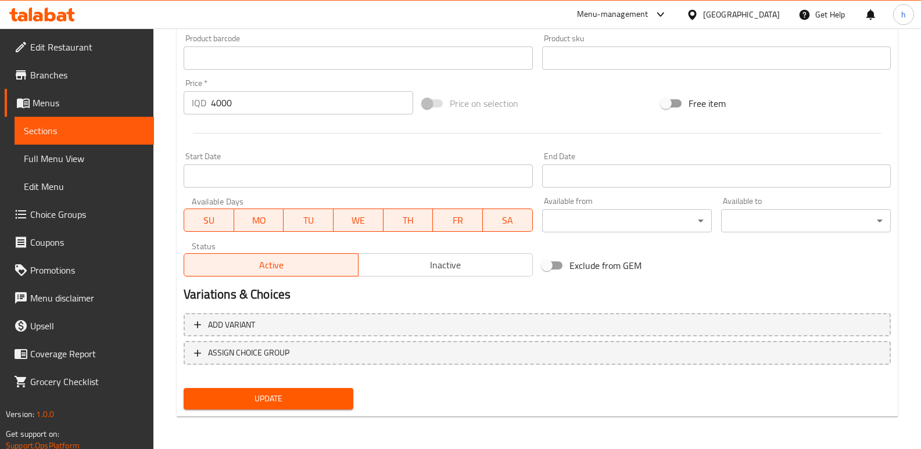
type textarea "پرتەقاڵی فرێش، ئاو و شیرینکەرەوەکان."
click at [344, 398] on span "Update" at bounding box center [268, 399] width 151 height 15
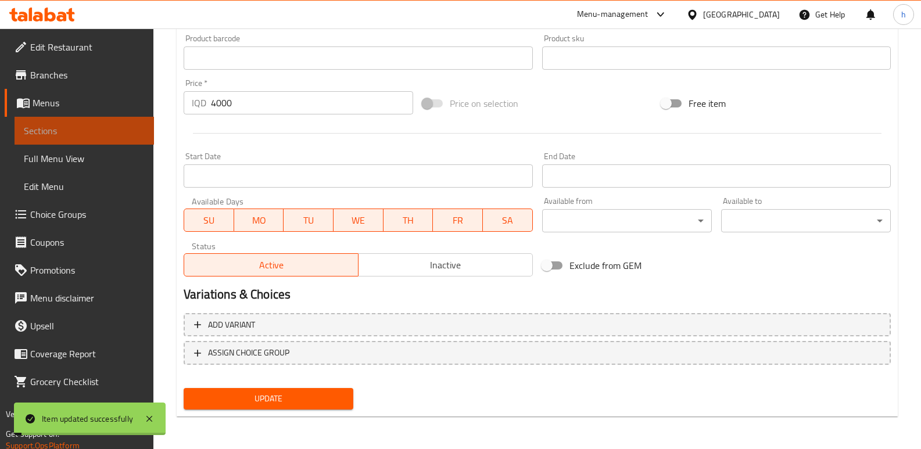
click at [108, 128] on span "Sections" at bounding box center [84, 131] width 121 height 14
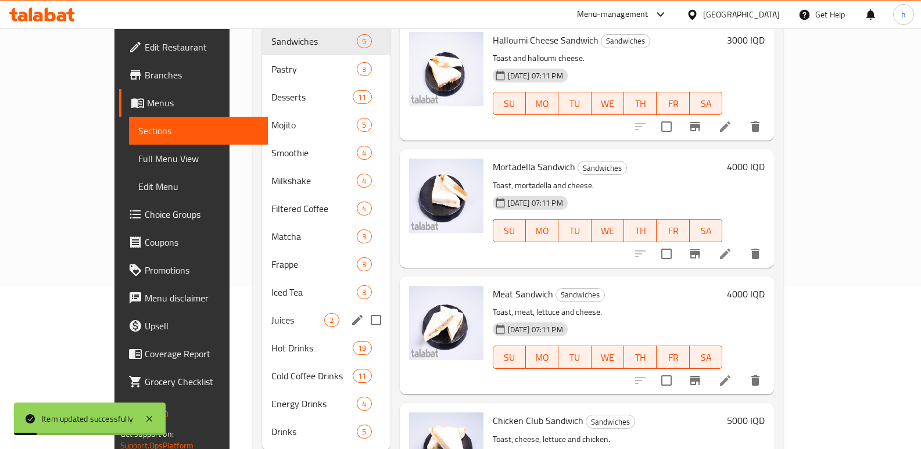
click at [271, 313] on span "Juices" at bounding box center [297, 320] width 53 height 14
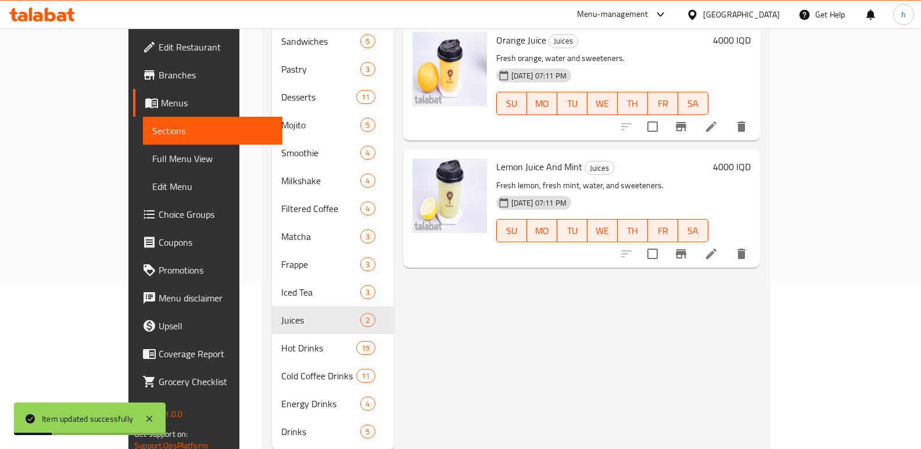
click at [718, 247] on icon at bounding box center [712, 254] width 14 height 14
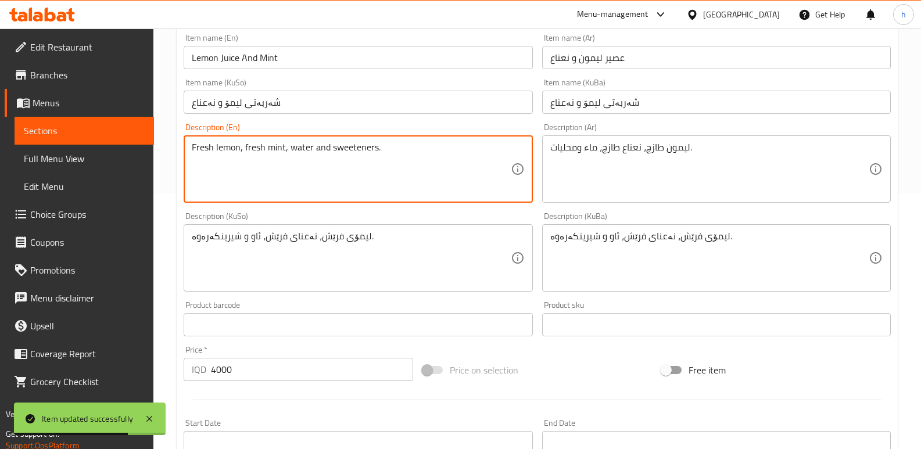
scroll to position [259, 0]
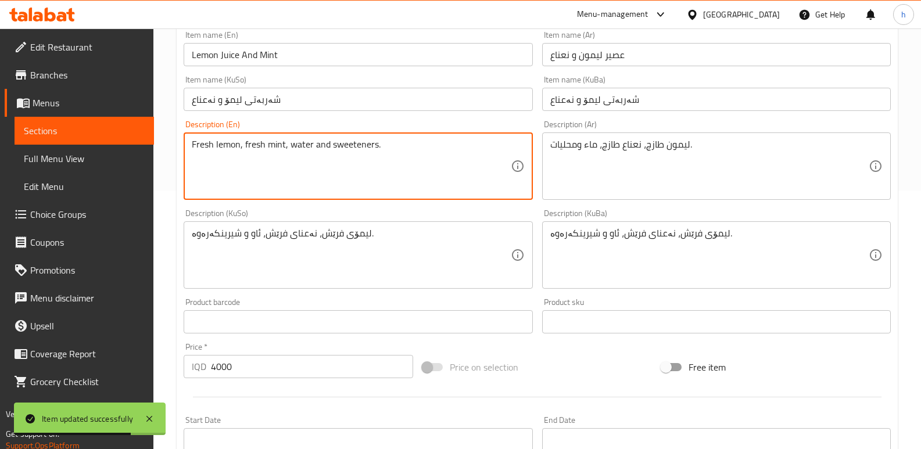
type textarea "Fresh lemon, fresh mint, water and sweeteners."
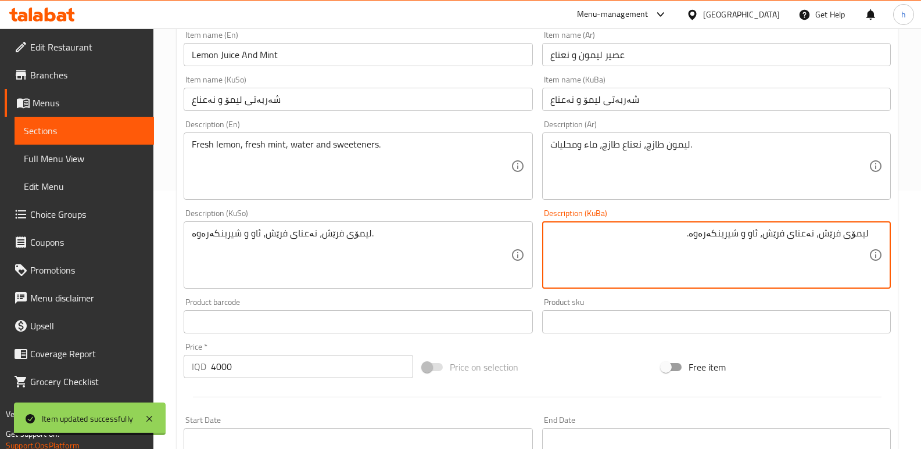
click at [700, 235] on textarea "لیمۆی فرێش، نەعنای فرێش، ئاو و شیرینکەرەوە." at bounding box center [709, 255] width 319 height 55
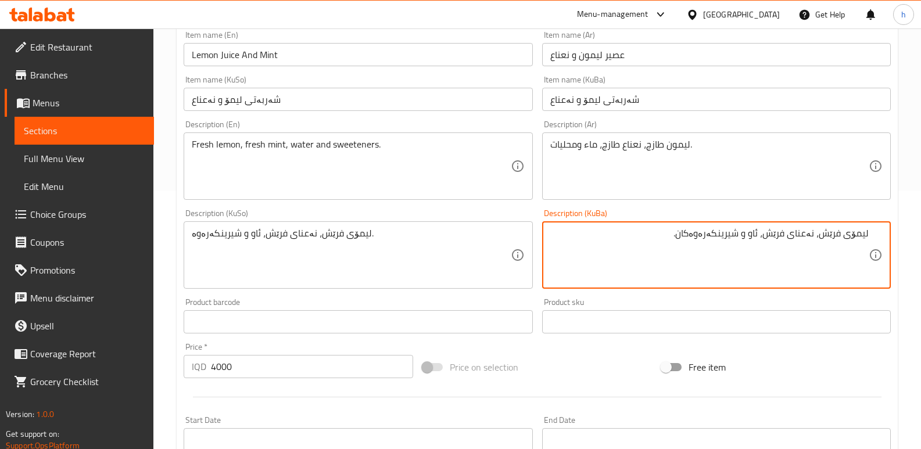
type textarea "لیمۆی فرێش، نەعنای فرێش، ئاو و شیرینکەرەوەکان."
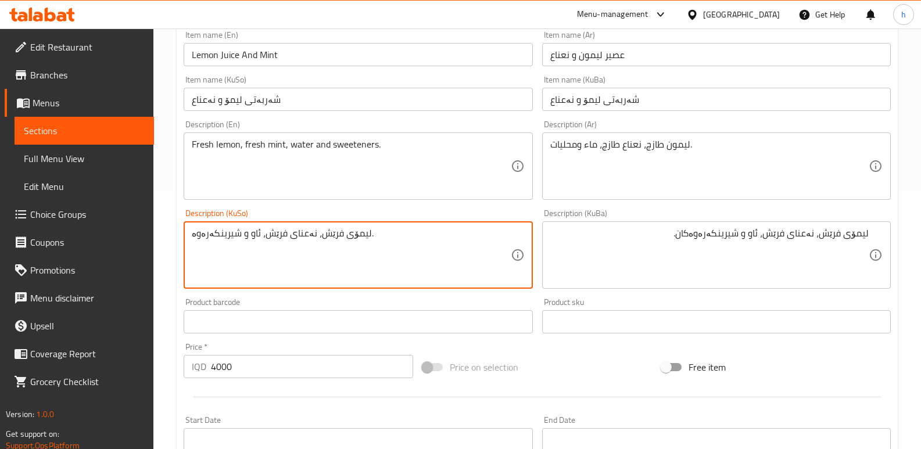
drag, startPoint x: 391, startPoint y: 235, endPoint x: 142, endPoint y: 209, distance: 249.5
paste textarea "کان"
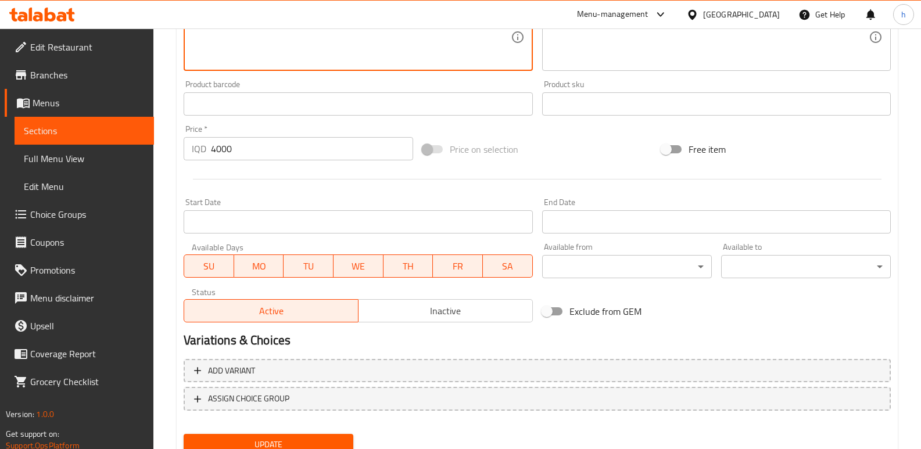
scroll to position [523, 0]
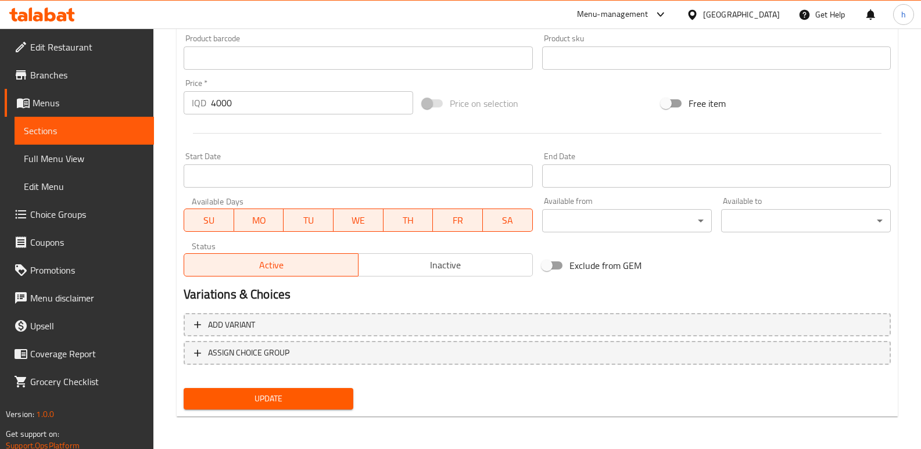
type textarea "لیمۆی فرێش، نەعنای فرێش، ئاو و شیرینکەرەوەکان."
click at [235, 395] on span "Update" at bounding box center [268, 399] width 151 height 15
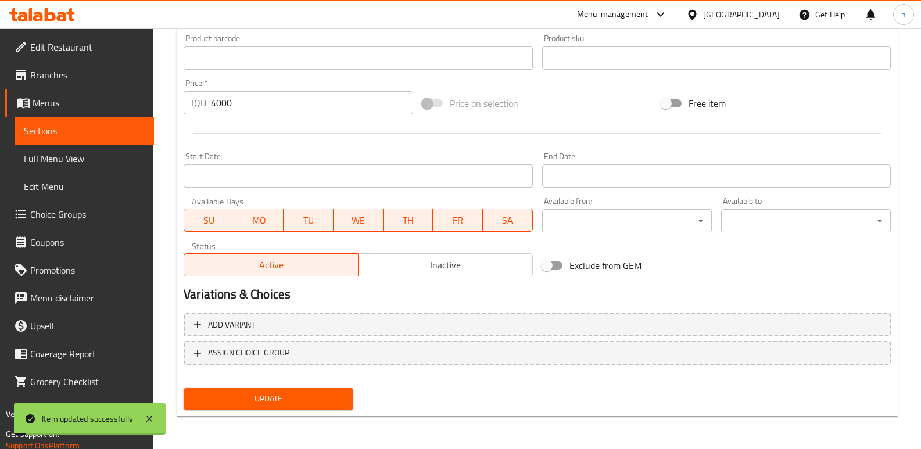
click at [105, 133] on span "Sections" at bounding box center [84, 131] width 121 height 14
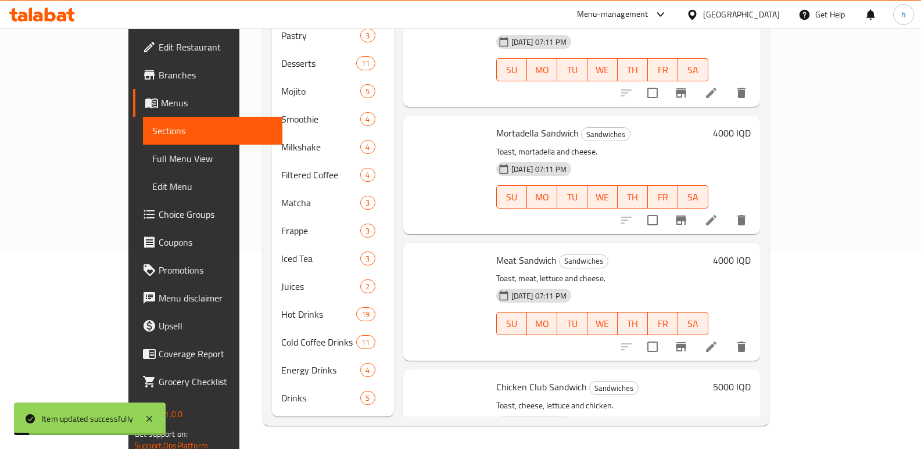
scroll to position [179, 0]
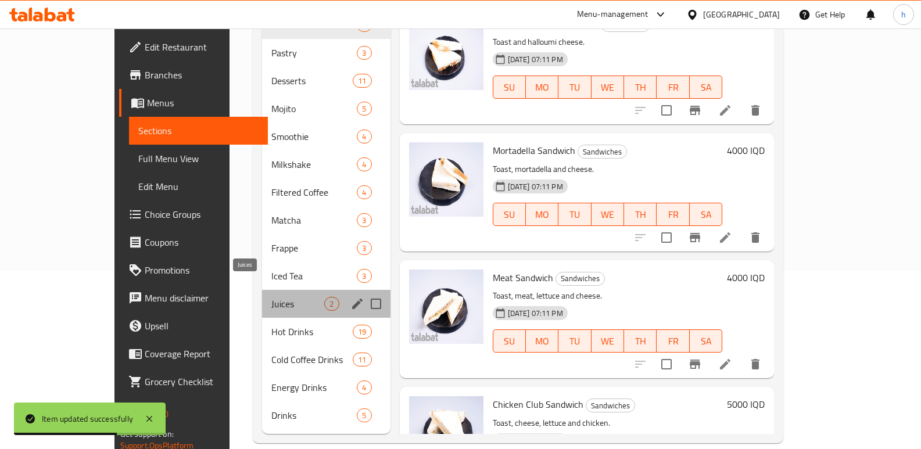
click at [271, 297] on span "Juices" at bounding box center [297, 304] width 53 height 14
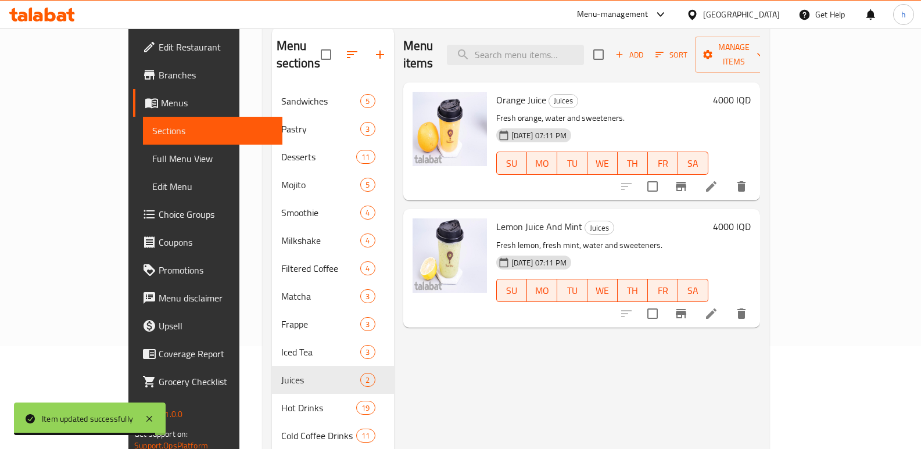
scroll to position [102, 0]
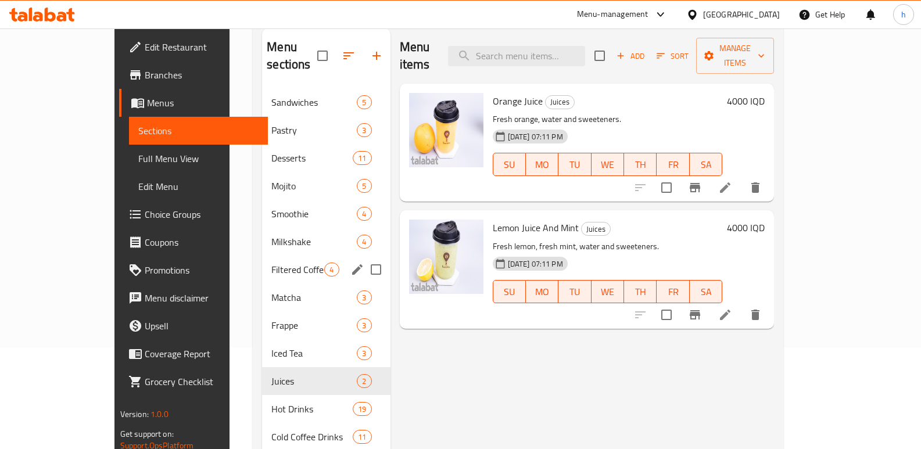
click at [271, 263] on span "Filtered Coffee" at bounding box center [297, 270] width 53 height 14
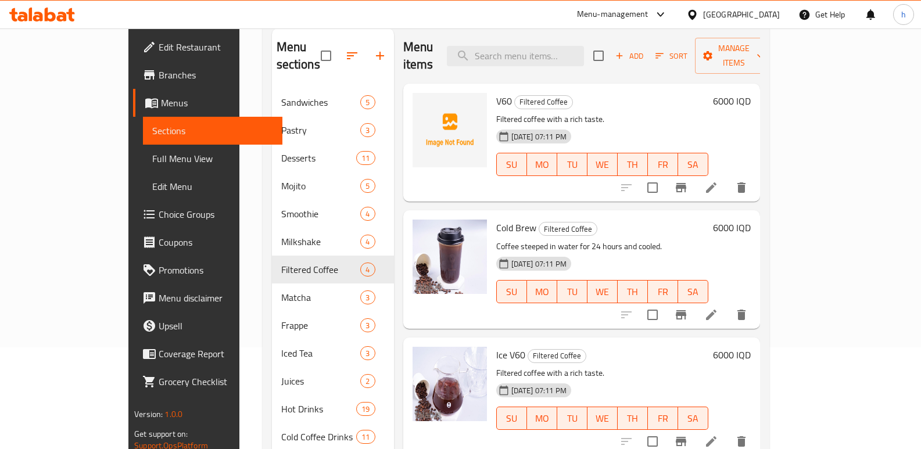
click at [718, 181] on icon at bounding box center [712, 188] width 14 height 14
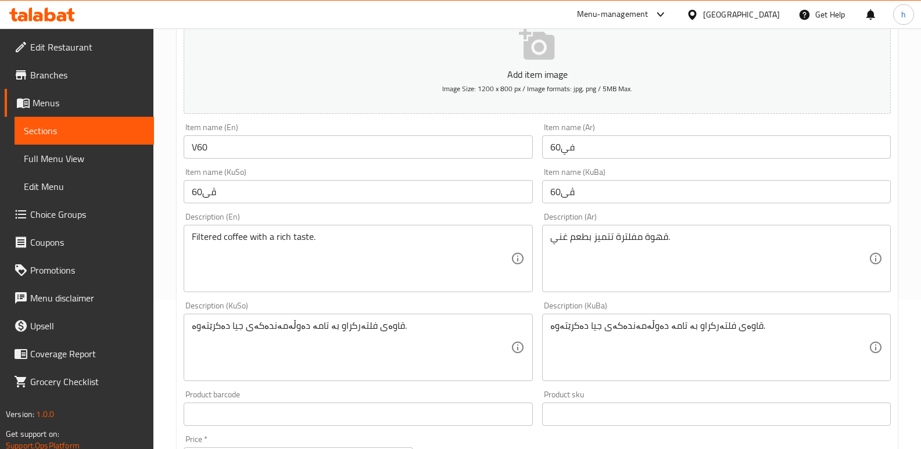
scroll to position [151, 0]
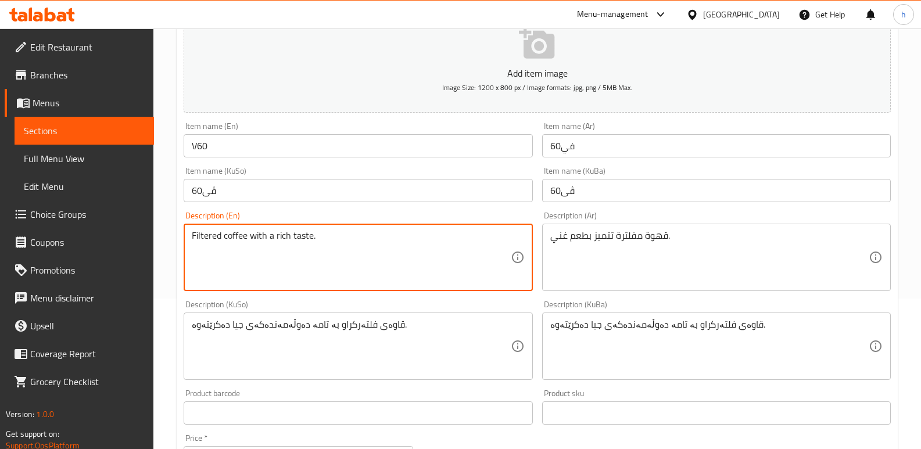
drag, startPoint x: 320, startPoint y: 237, endPoint x: 249, endPoint y: 239, distance: 70.4
type textarea "Filtered coffee"
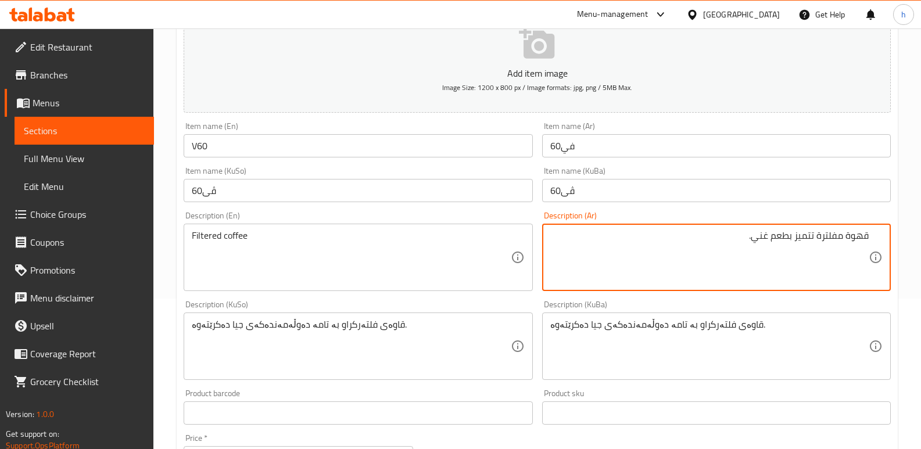
drag, startPoint x: 725, startPoint y: 237, endPoint x: 817, endPoint y: 242, distance: 92.0
click at [817, 242] on textarea "قهوة مفلترة تتميز بطعم غني." at bounding box center [709, 257] width 319 height 55
type textarea "قهوة مفلترة"
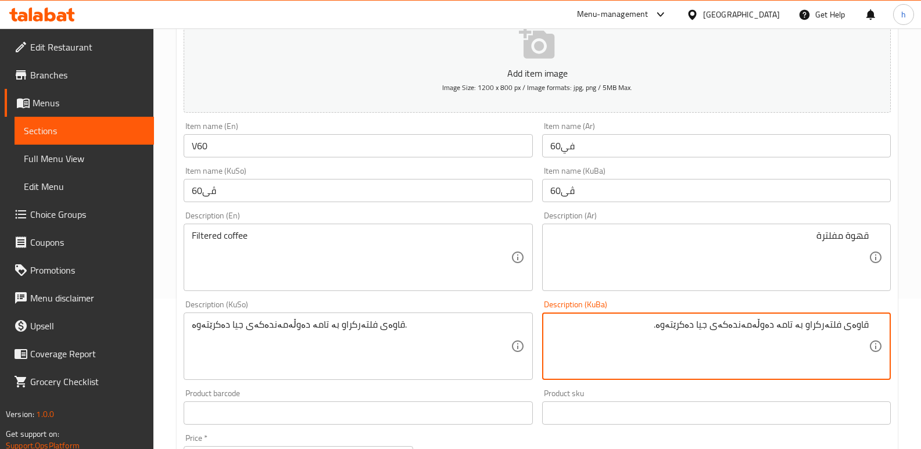
drag, startPoint x: 668, startPoint y: 328, endPoint x: 807, endPoint y: 331, distance: 138.4
click at [807, 331] on textarea "قاوەی فلتەرکراو بە تامە دەوڵەمەندەکەی جیا دەکرێتەوە." at bounding box center [709, 346] width 319 height 55
type textarea "قاوەی فلتەرکراو"
drag, startPoint x: 224, startPoint y: 322, endPoint x: 192, endPoint y: 319, distance: 32.1
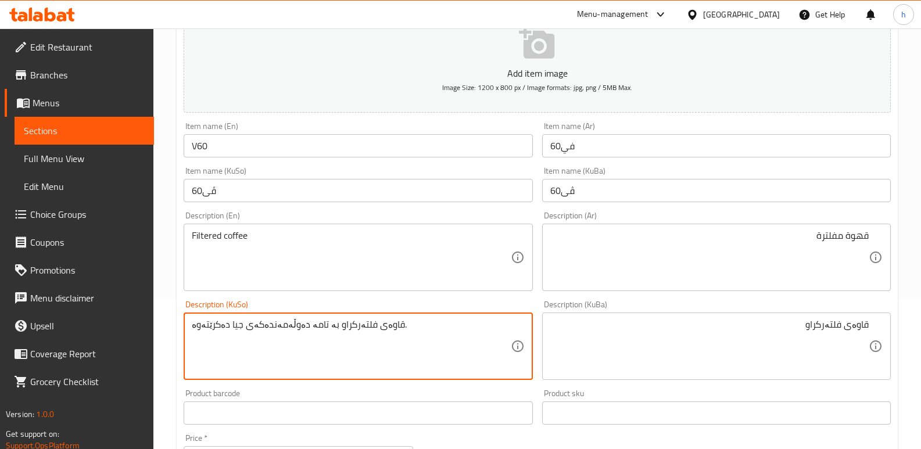
paste textarea "اوەی فلتەرکراو"
paste textarea
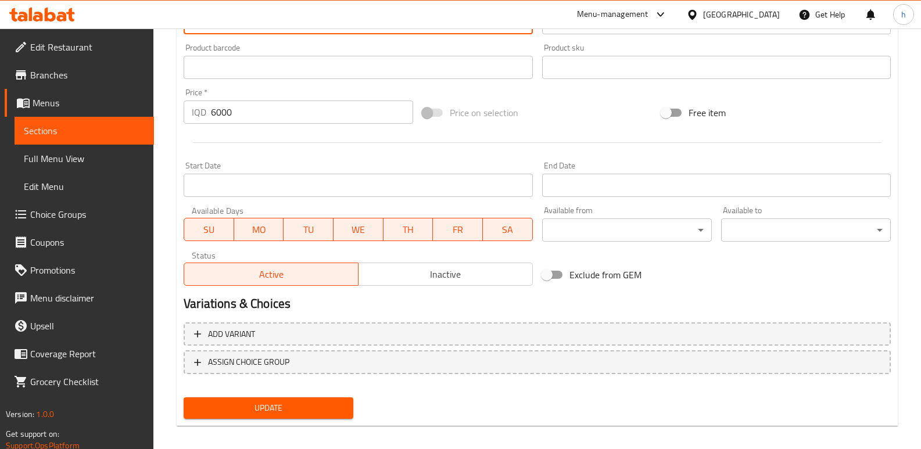
scroll to position [506, 0]
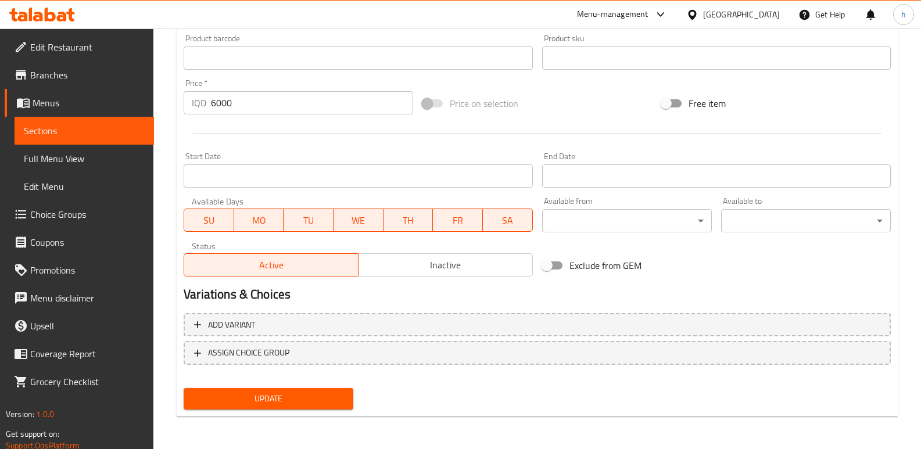
type textarea "قاوەی فلتەرکراو"
click at [310, 394] on span "Update" at bounding box center [268, 399] width 151 height 15
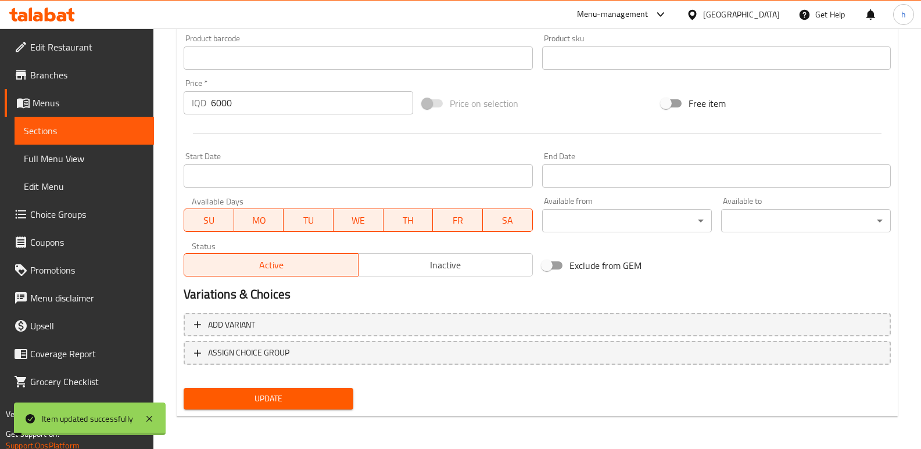
click at [120, 128] on span "Sections" at bounding box center [84, 131] width 121 height 14
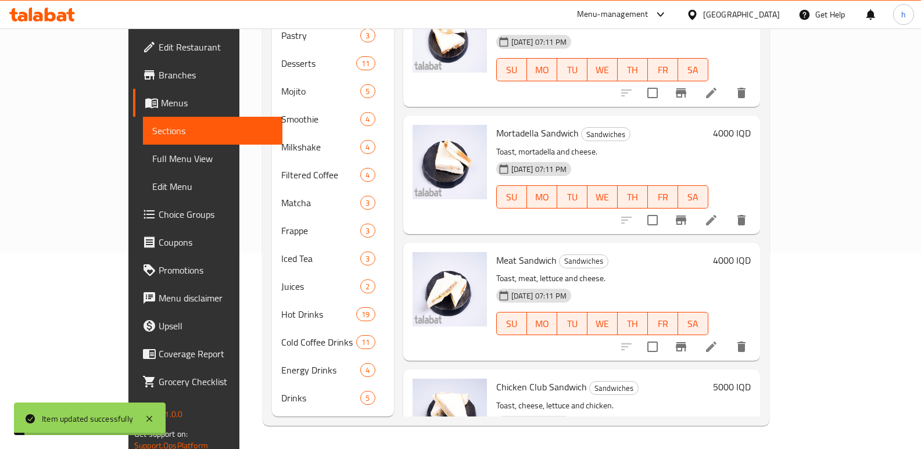
scroll to position [179, 0]
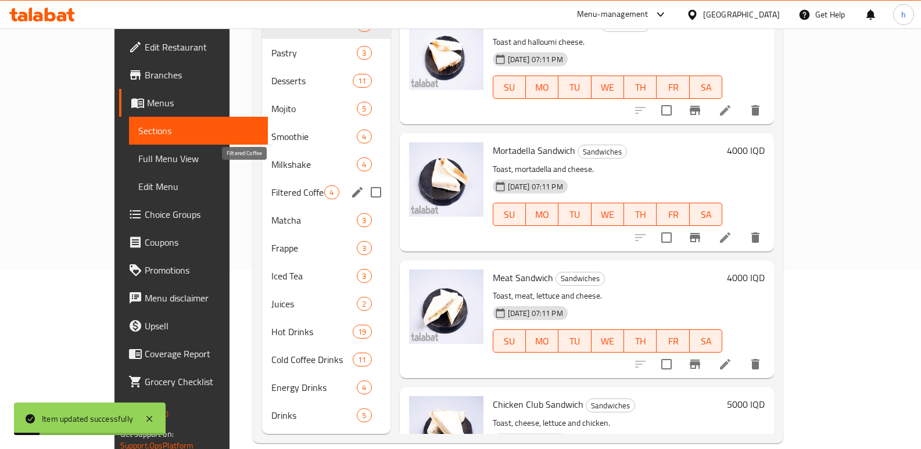
click at [271, 185] on span "Filtered Coffee" at bounding box center [297, 192] width 53 height 14
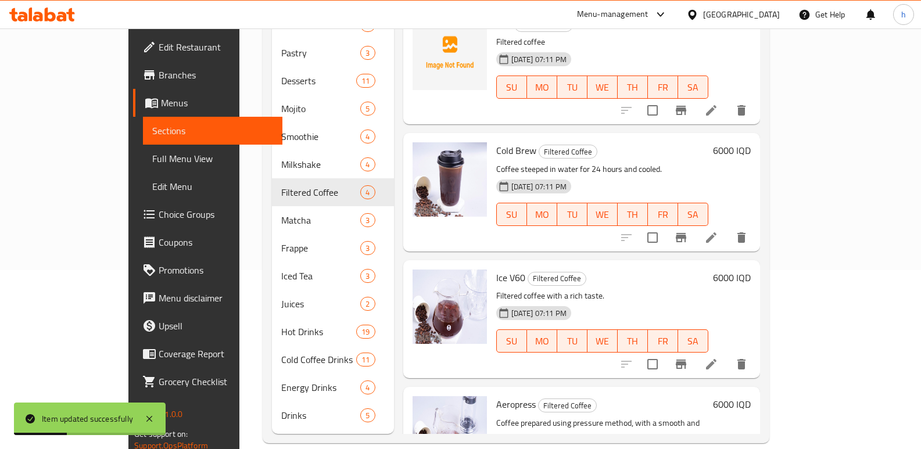
click at [756, 359] on div at bounding box center [684, 365] width 143 height 28
click at [718, 357] on icon at bounding box center [712, 364] width 14 height 14
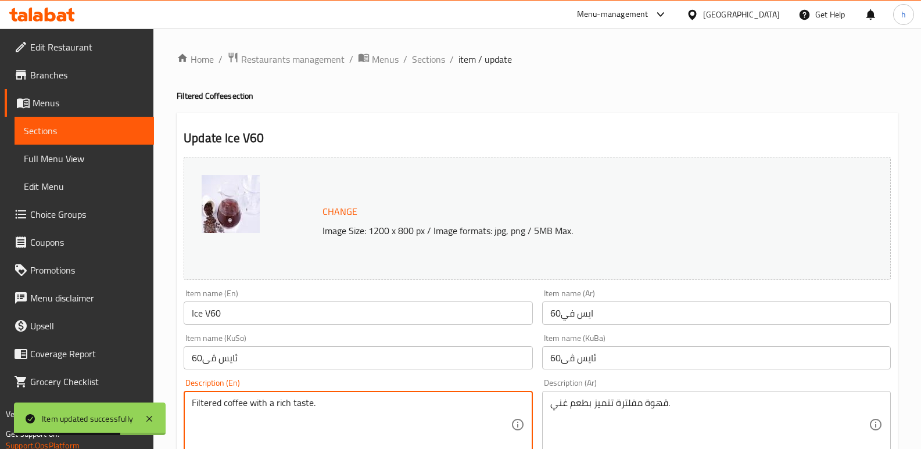
drag, startPoint x: 327, startPoint y: 410, endPoint x: 250, endPoint y: 405, distance: 76.9
type textarea "Filtered coffee"
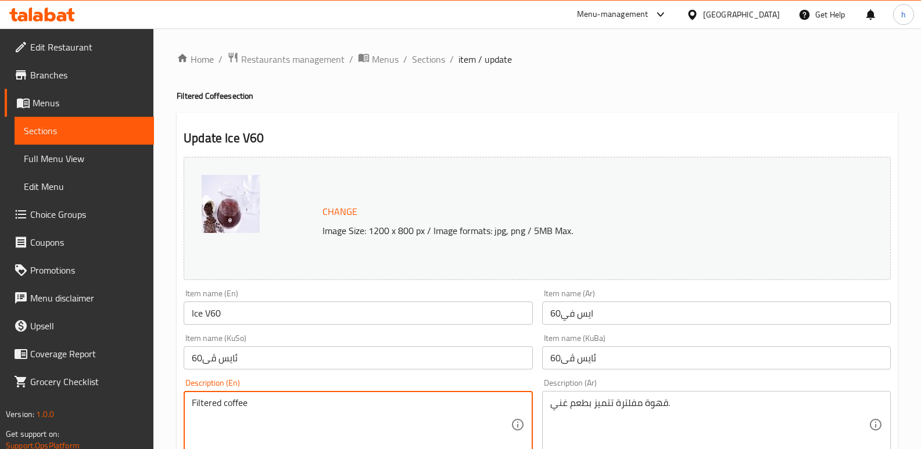
scroll to position [128, 0]
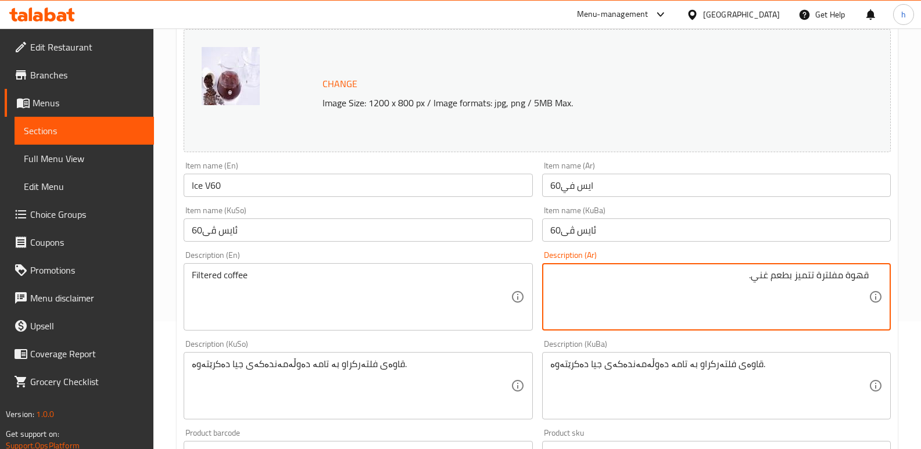
drag, startPoint x: 713, startPoint y: 279, endPoint x: 817, endPoint y: 289, distance: 104.5
click at [817, 289] on textarea "قهوة مفلترة تتميز بطعم غني." at bounding box center [709, 297] width 319 height 55
type textarea "قهوة مفلترة"
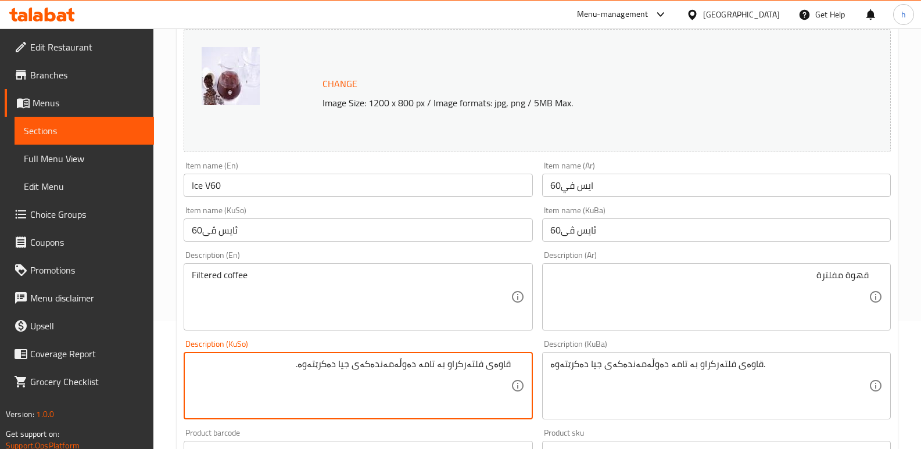
drag, startPoint x: 320, startPoint y: 367, endPoint x: 452, endPoint y: 368, distance: 132.5
click at [452, 368] on textarea "قاوەی فلتەرکراو بە تامە دەوڵەمەندەکەی جیا دەکرێتەوە." at bounding box center [351, 386] width 319 height 55
type textarea "قاوەی فلتەرکراو"
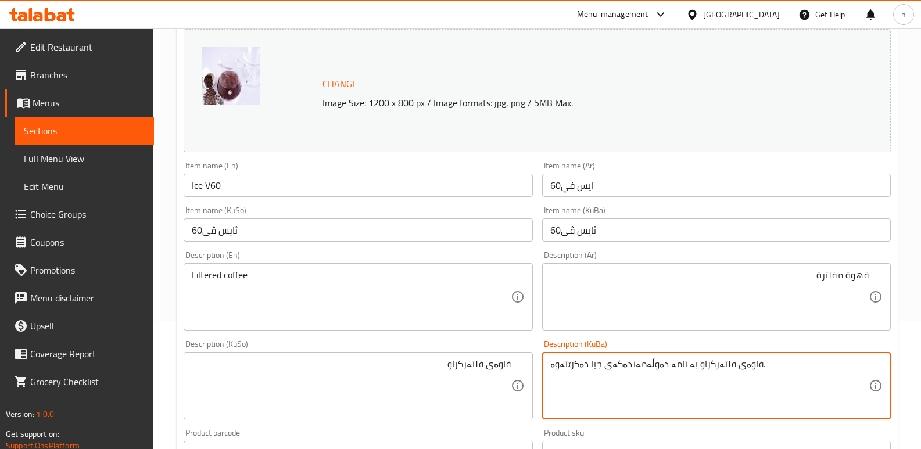
paste textarea
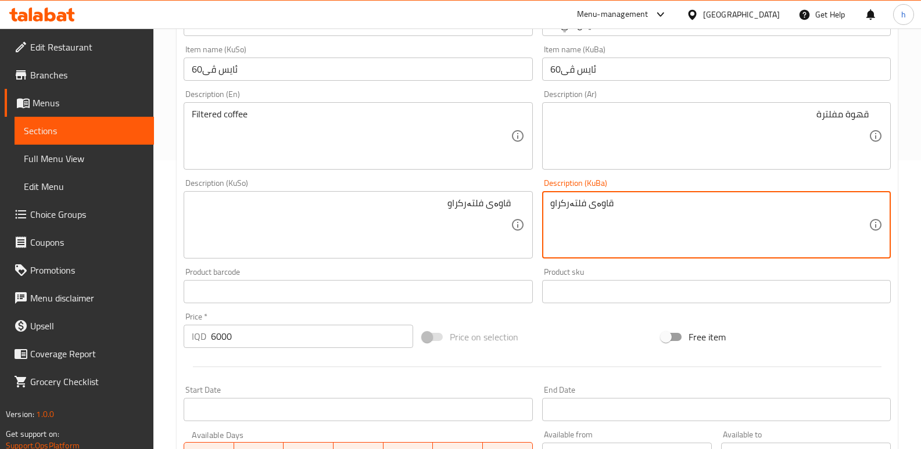
scroll to position [523, 0]
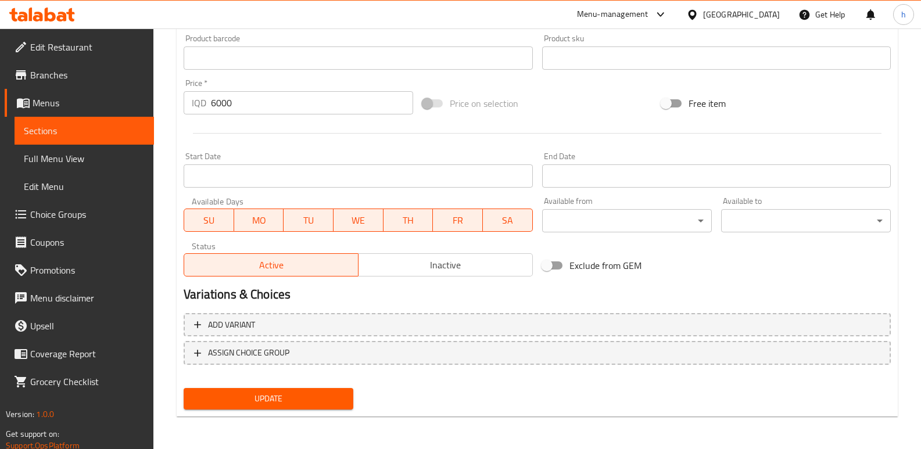
type textarea "قاوەی فلتەرکراو"
click at [324, 400] on span "Update" at bounding box center [268, 399] width 151 height 15
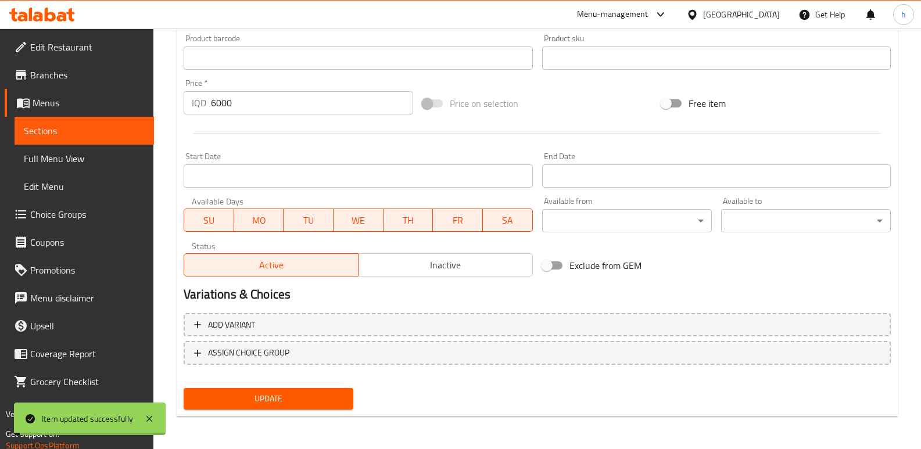
click at [120, 131] on span "Sections" at bounding box center [84, 131] width 121 height 14
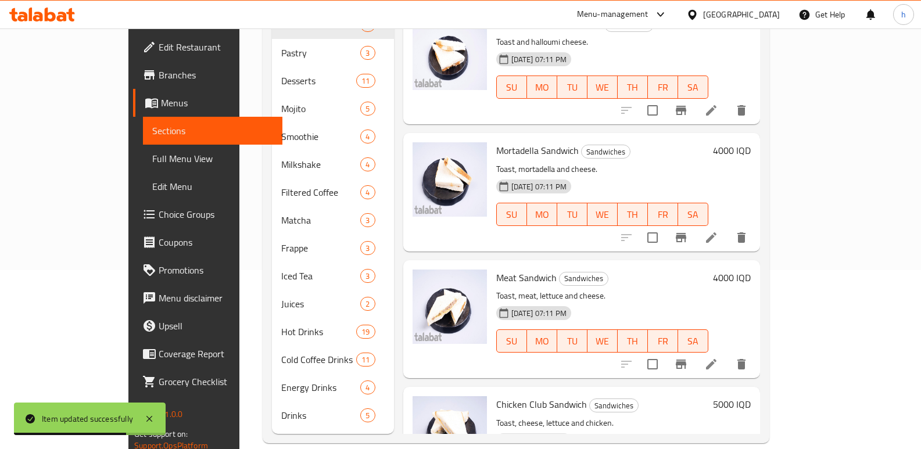
click at [152, 162] on span "Full Menu View" at bounding box center [212, 159] width 121 height 14
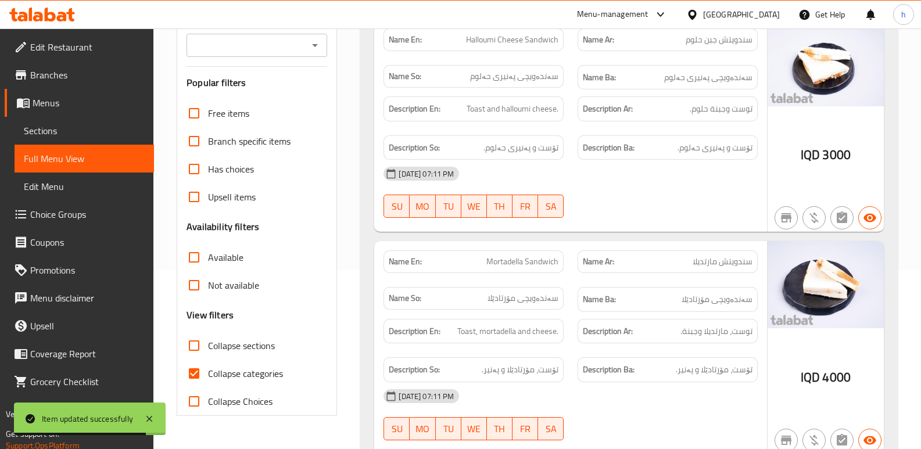
click at [276, 38] on input "Branches" at bounding box center [247, 45] width 115 height 16
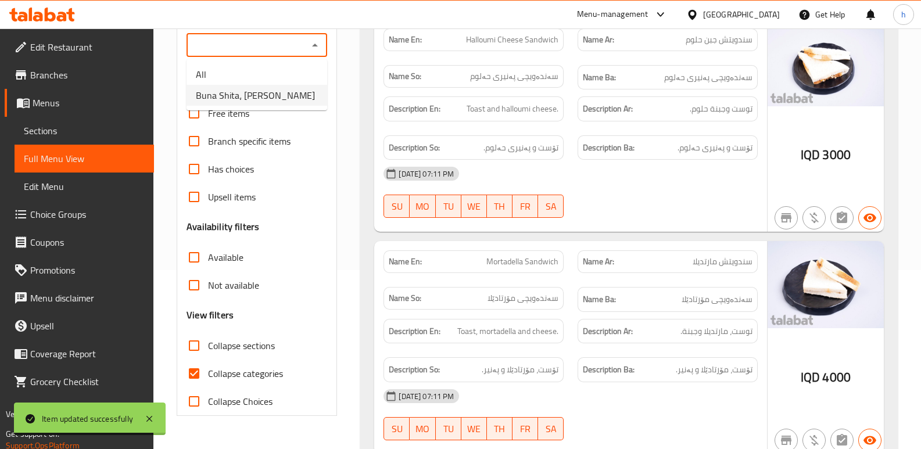
click at [286, 94] on span "Buna Shita، Hay Al-Khadra" at bounding box center [255, 95] width 119 height 14
type input "Buna Shita، Hay Al-Khadra"
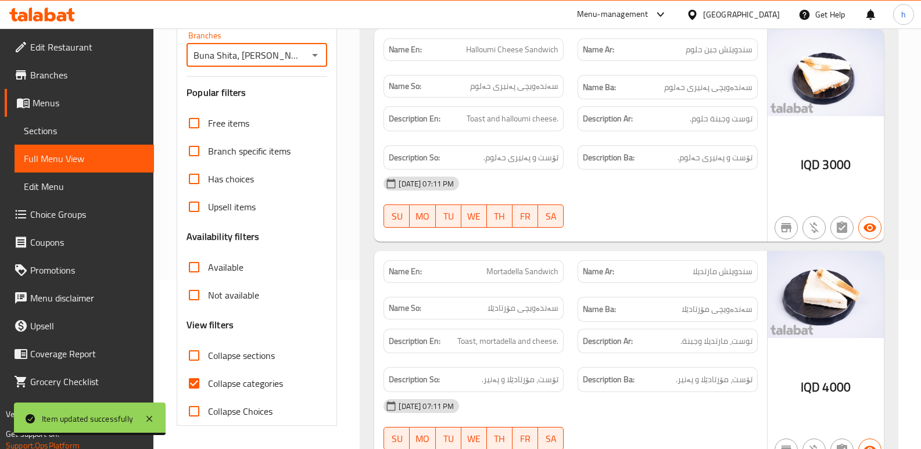
scroll to position [179, 0]
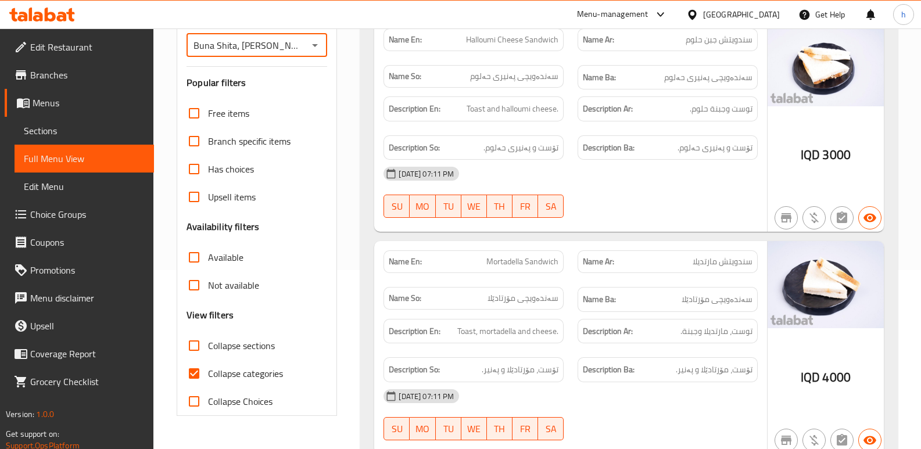
click at [195, 375] on input "Collapse categories" at bounding box center [194, 374] width 28 height 28
checkbox input "false"
click at [198, 341] on input "Collapse sections" at bounding box center [194, 346] width 28 height 28
checkbox input "true"
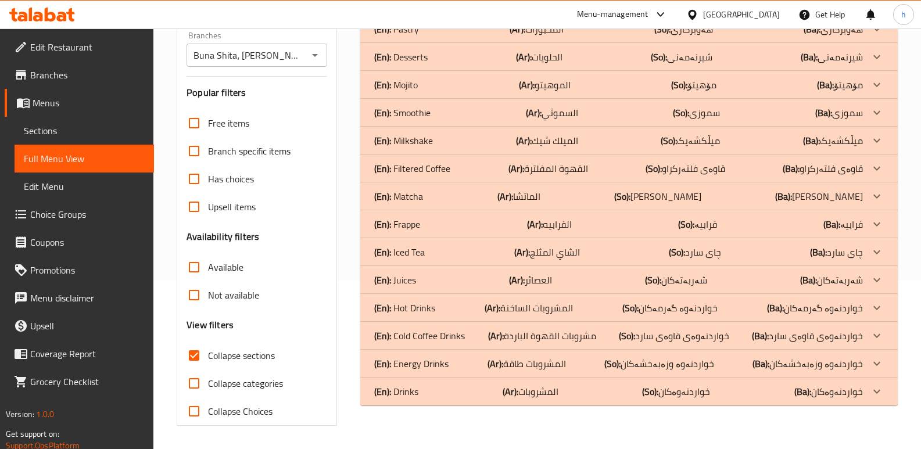
scroll to position [169, 0]
click at [434, 285] on div "(En): Juices (Ar): العصائر (So): شەربەتەکان (Ba): شەربەتەکان" at bounding box center [618, 280] width 489 height 14
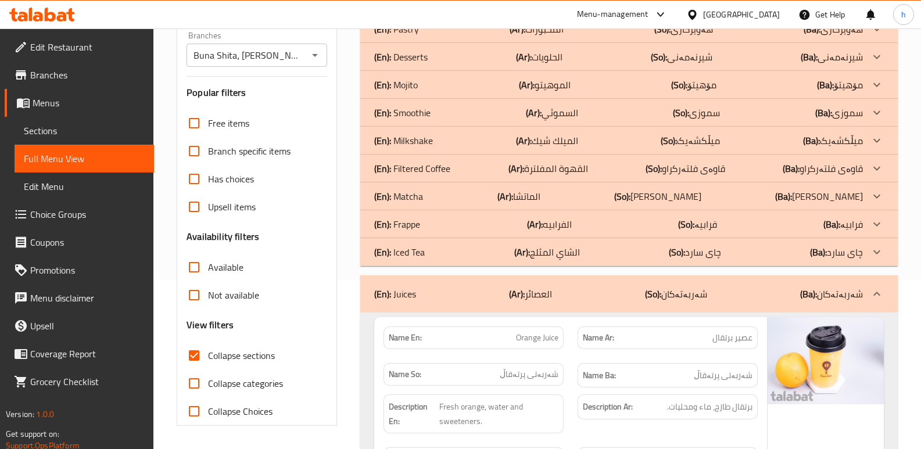
click at [453, 165] on div "(En): Filtered Coffee (Ar): القهوة المفلترة (So): قاوەی فلتەرکراو (Ba): قاوەی ف…" at bounding box center [618, 169] width 489 height 14
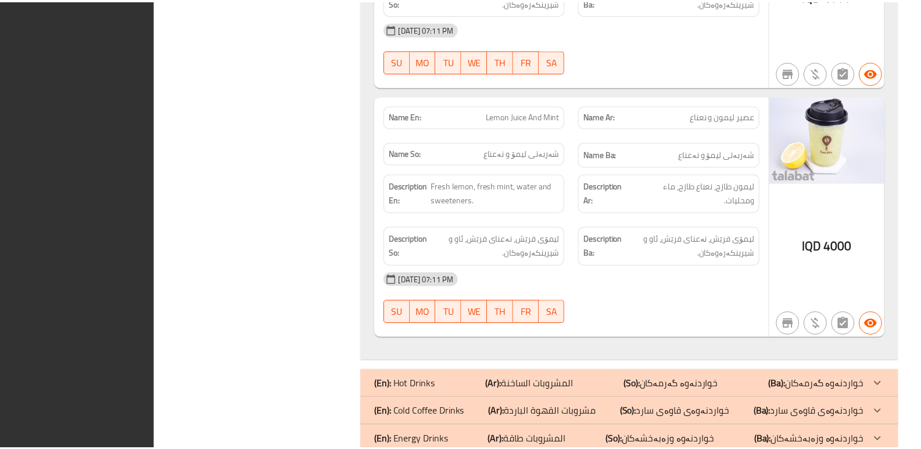
scroll to position [1704, 0]
